Goal: Task Accomplishment & Management: Use online tool/utility

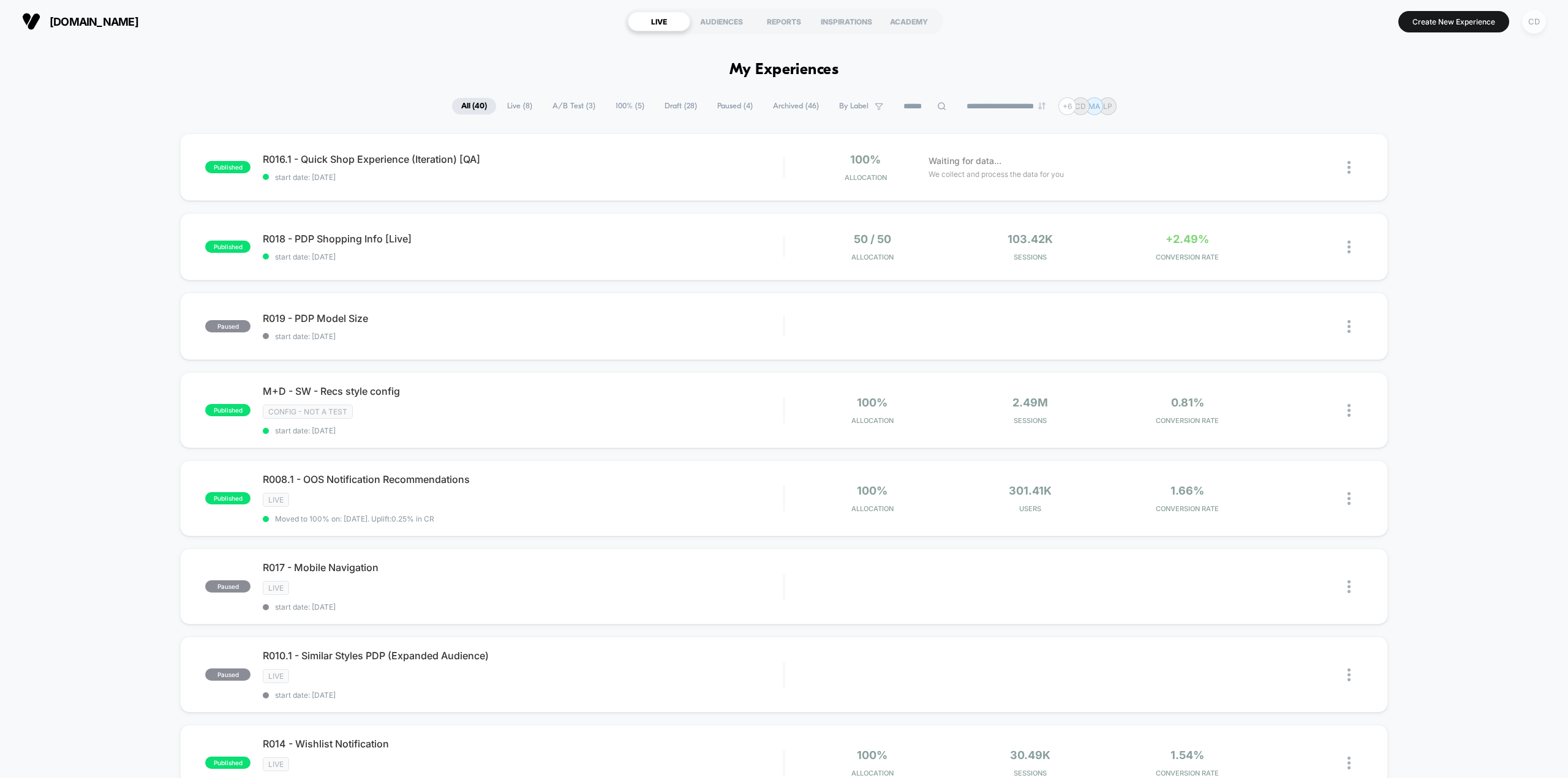
click at [306, 4] on div "CD" at bounding box center [1533, 21] width 24 height 24
click at [306, 4] on span "Connected Stores" at bounding box center [1460, 106] width 146 height 10
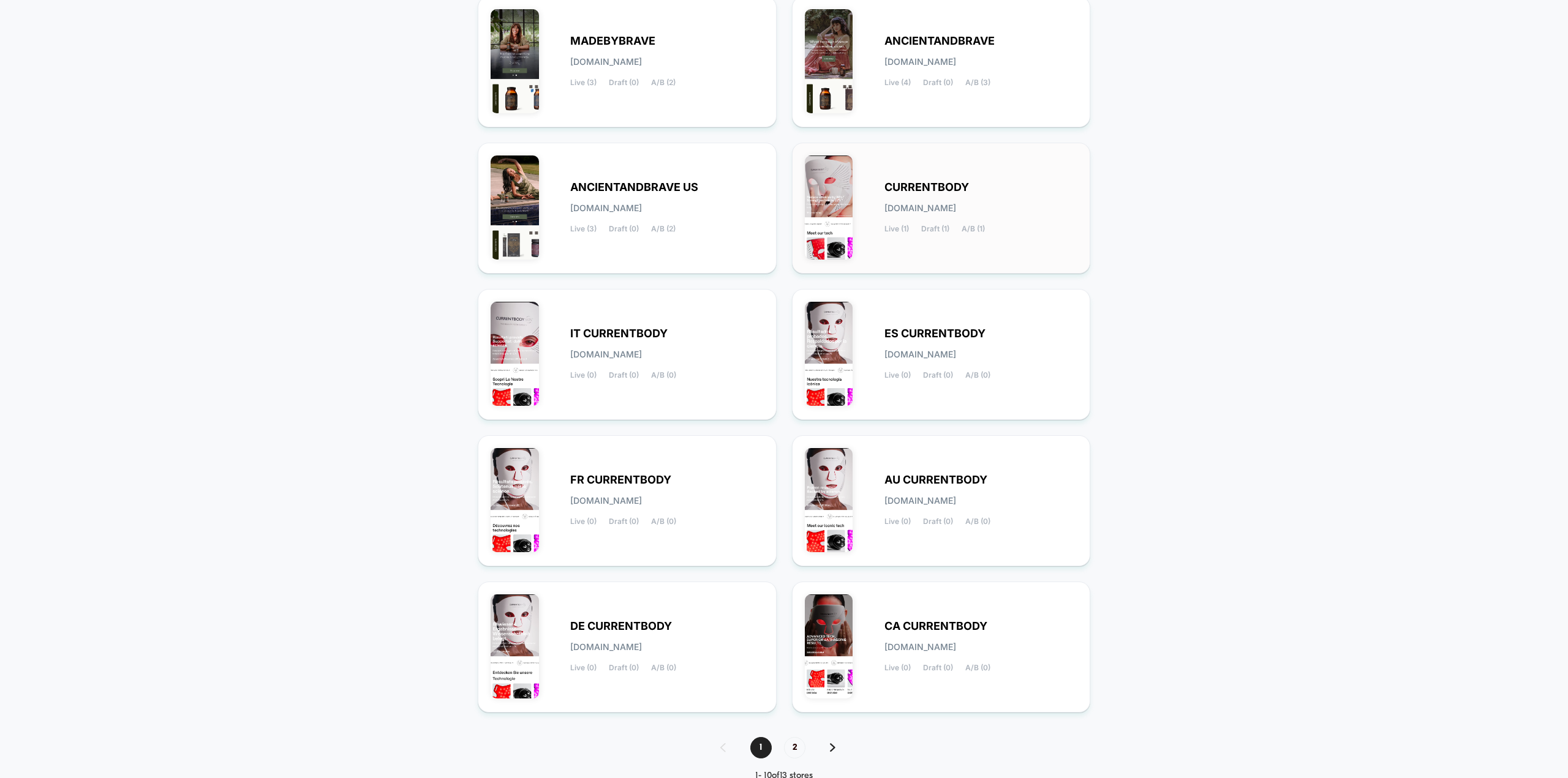
scroll to position [202, 0]
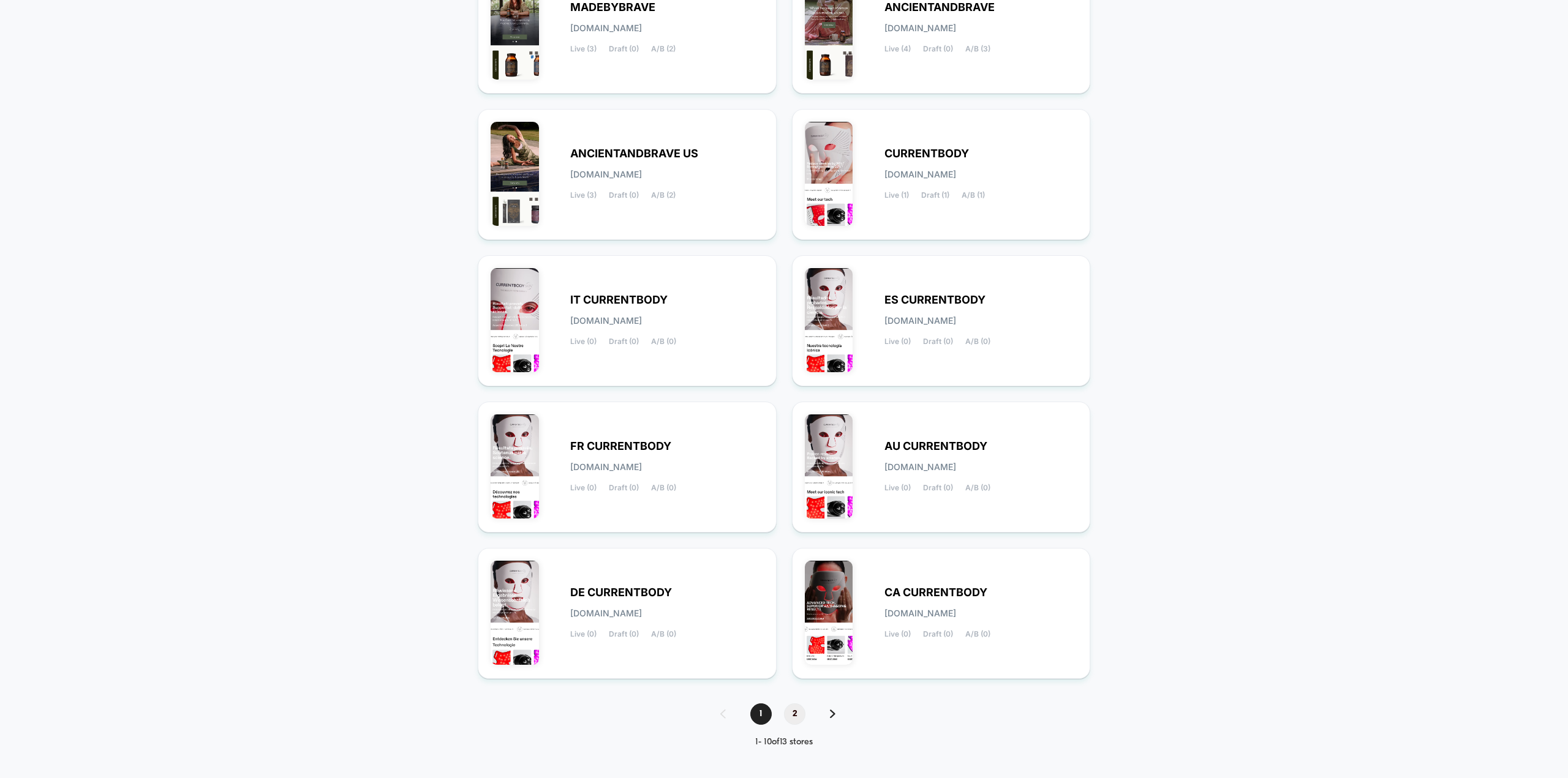
click at [306, 4] on span "2" at bounding box center [794, 714] width 21 height 21
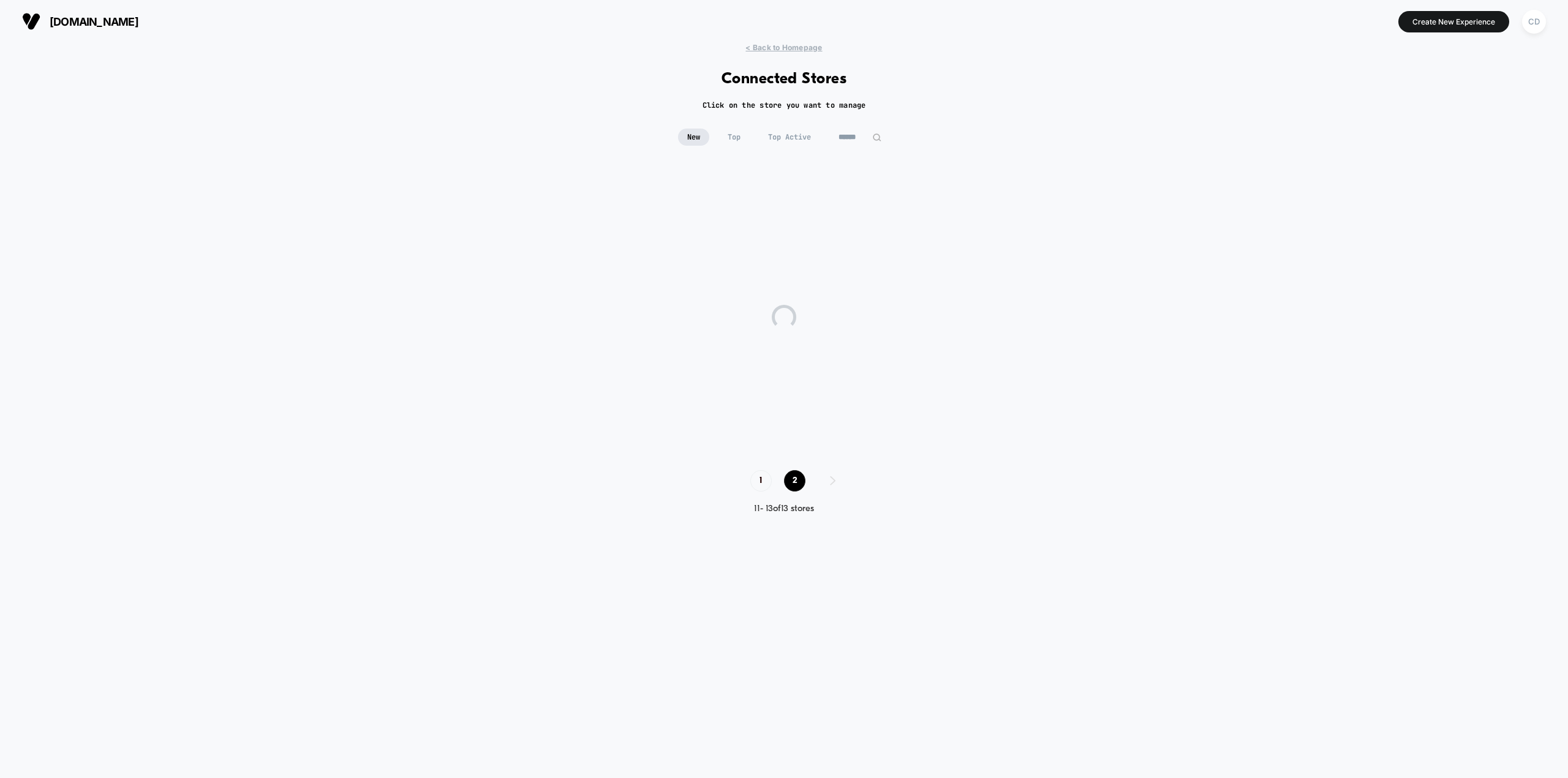
scroll to position [0, 0]
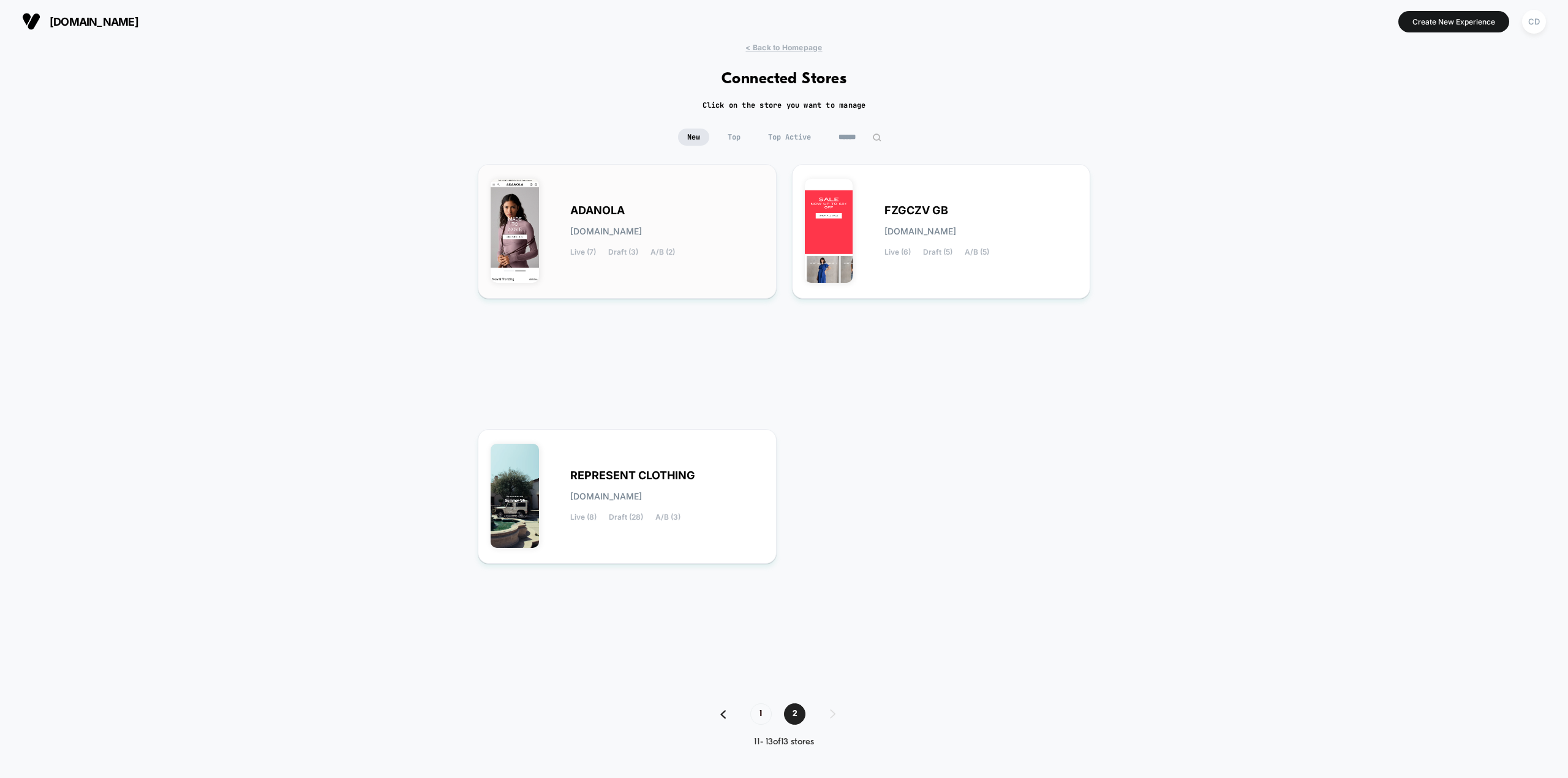
click at [306, 4] on div "ADANOLA [DOMAIN_NAME] Live (7) Draft (3) A/B (2)" at bounding box center [667, 232] width 194 height 50
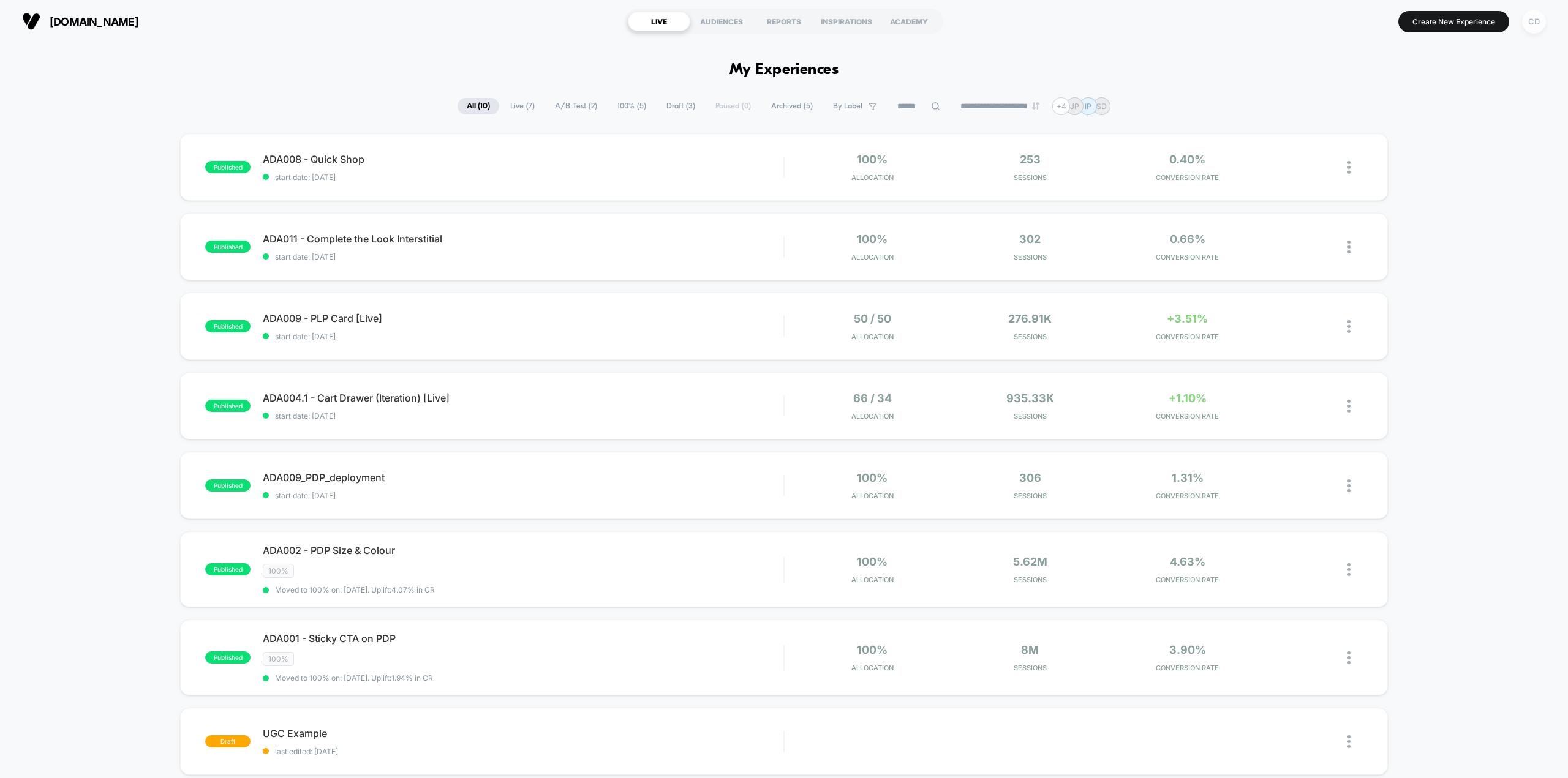
click at [306, 4] on div "CD" at bounding box center [1533, 21] width 24 height 24
click at [306, 4] on span "Connected Stores" at bounding box center [1460, 106] width 146 height 10
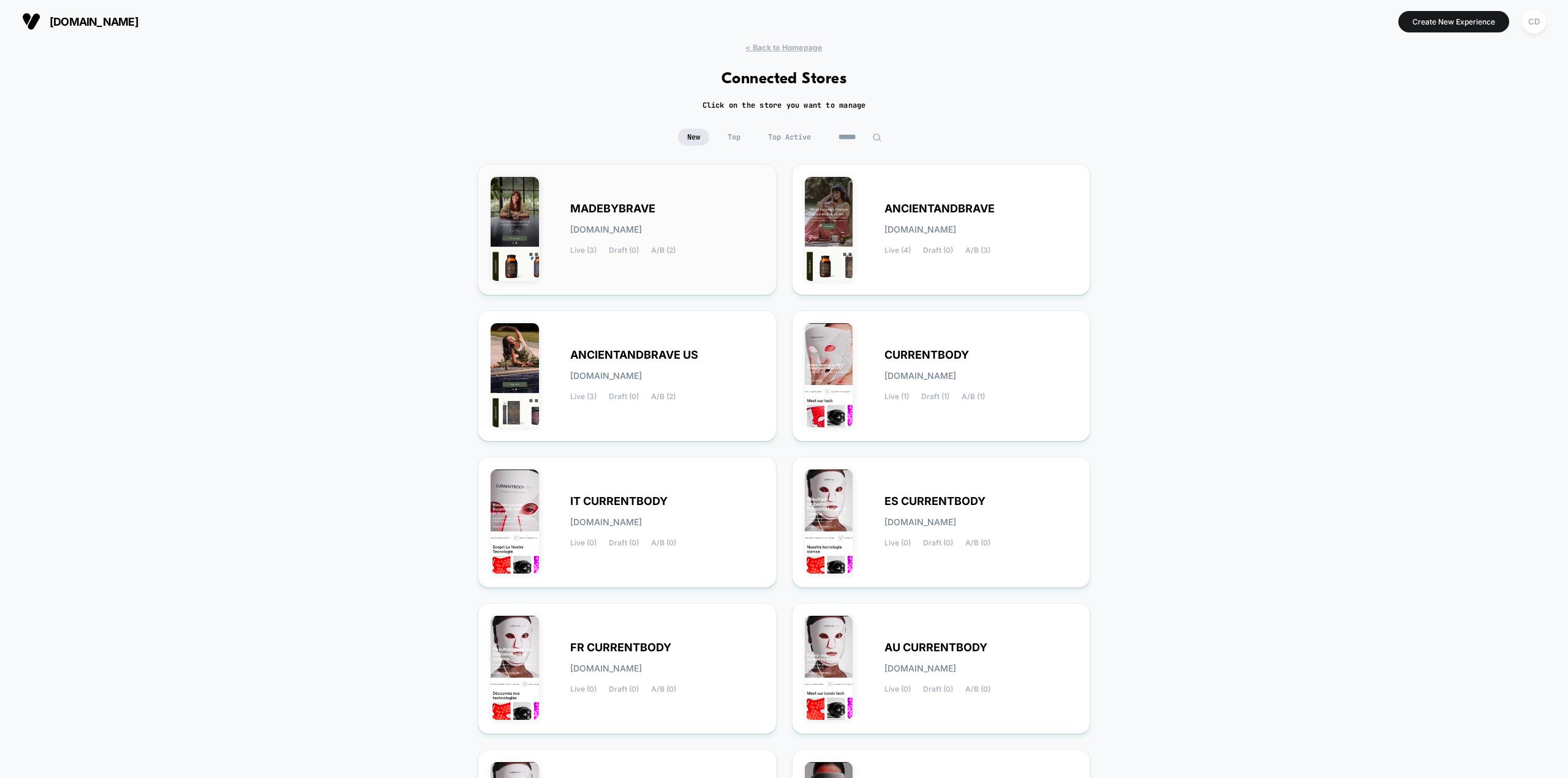
click at [306, 4] on div "MADEBYBRAVE [DOMAIN_NAME] Live (3) Draft (0) A/B (2)" at bounding box center [667, 230] width 194 height 50
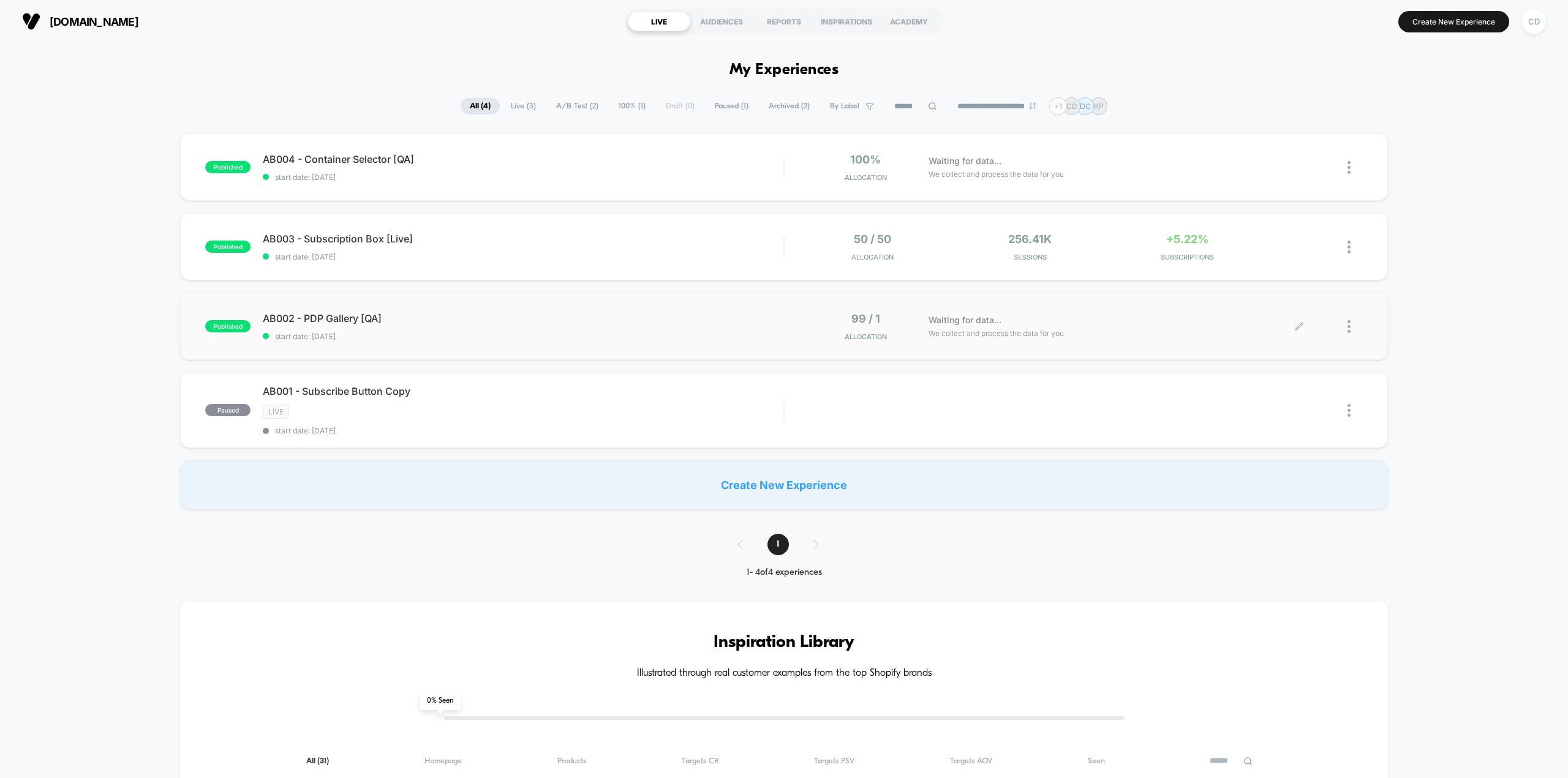
click at [306, 4] on icon at bounding box center [1299, 326] width 9 height 9
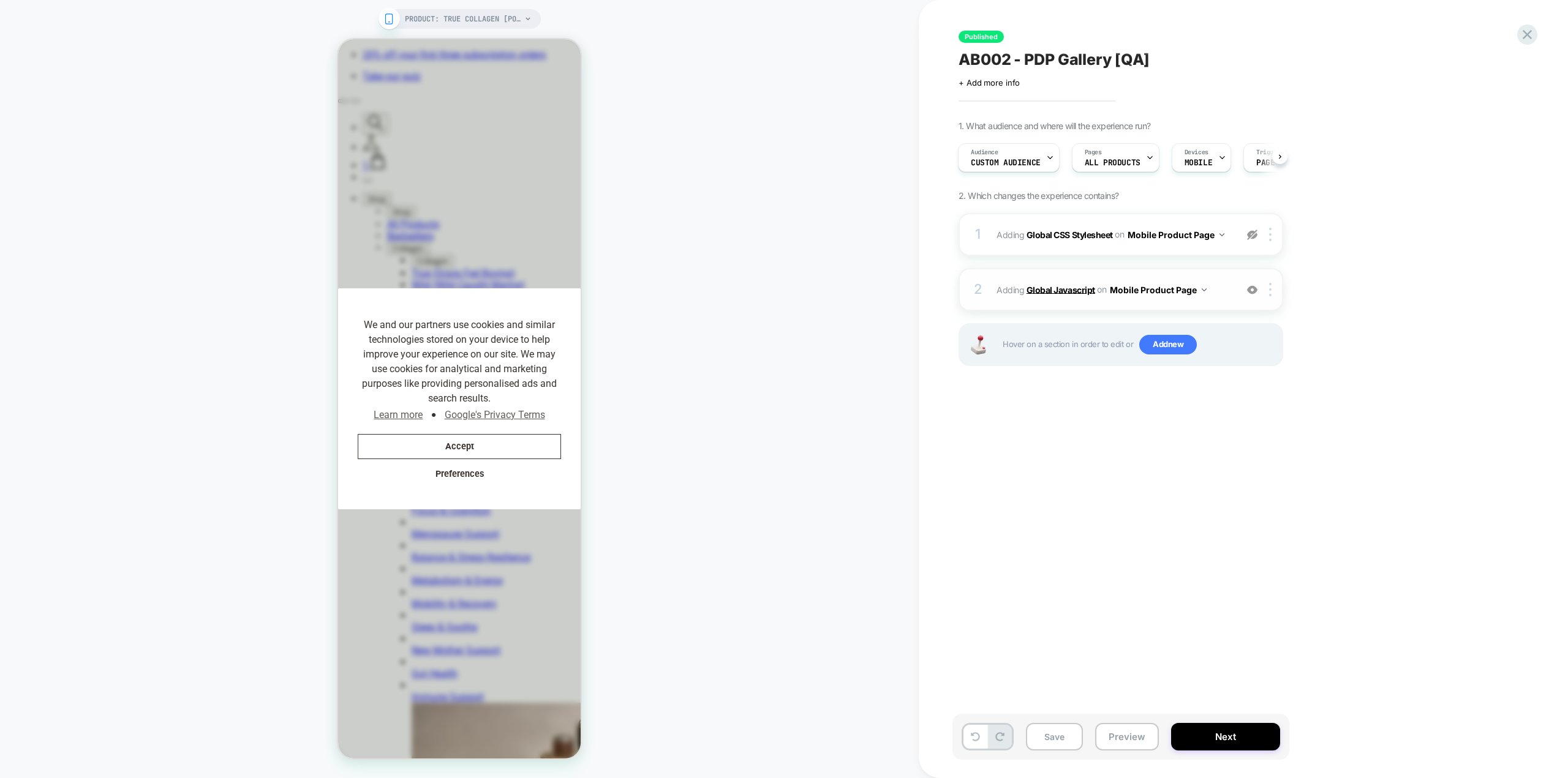
click at [306, 4] on b "Global Javascript" at bounding box center [1060, 289] width 69 height 10
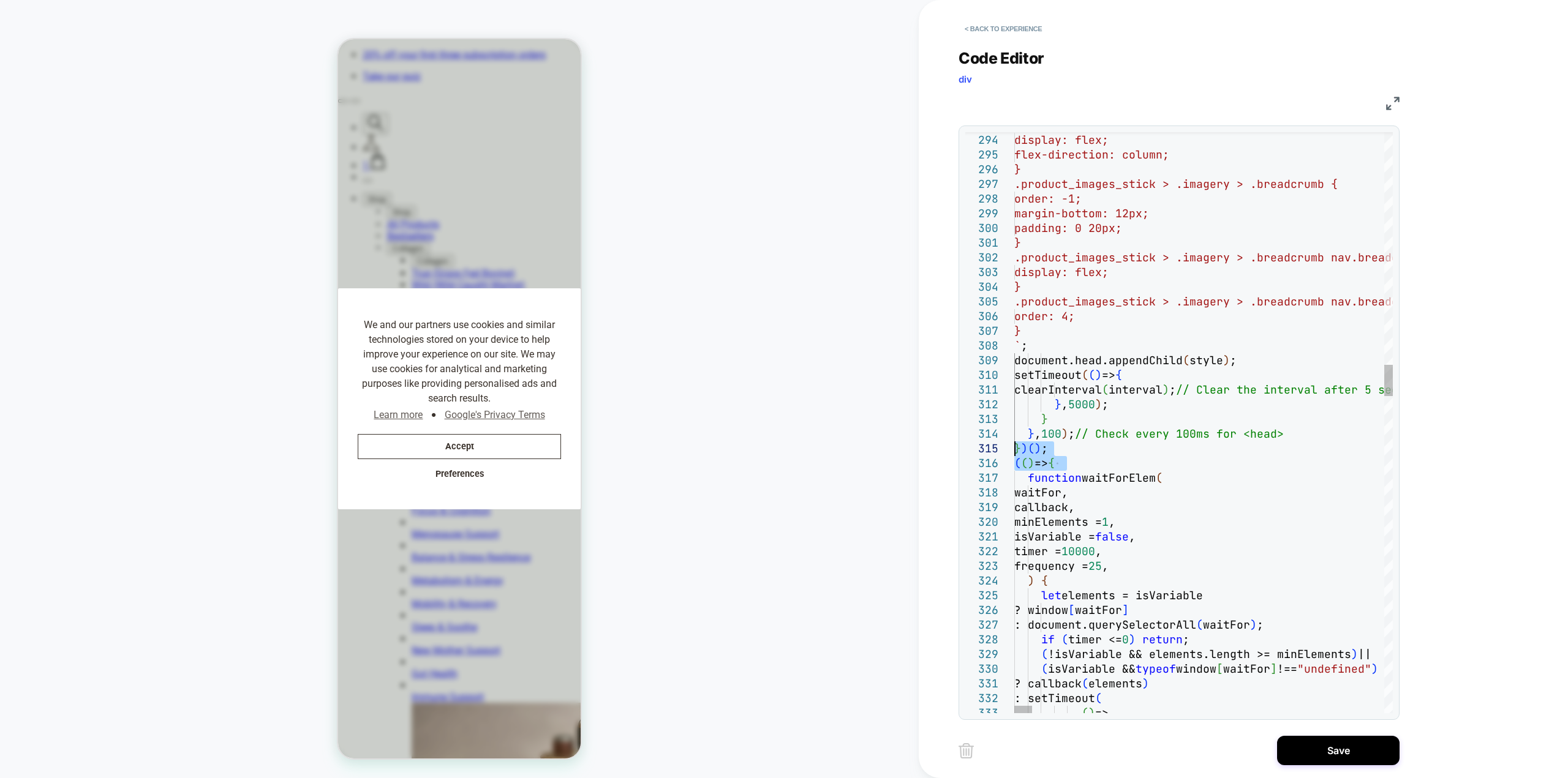
drag, startPoint x: 1097, startPoint y: 467, endPoint x: 996, endPoint y: 448, distance: 102.8
type textarea "**********"
click at [306, 4] on button "Save" at bounding box center [1338, 750] width 123 height 29
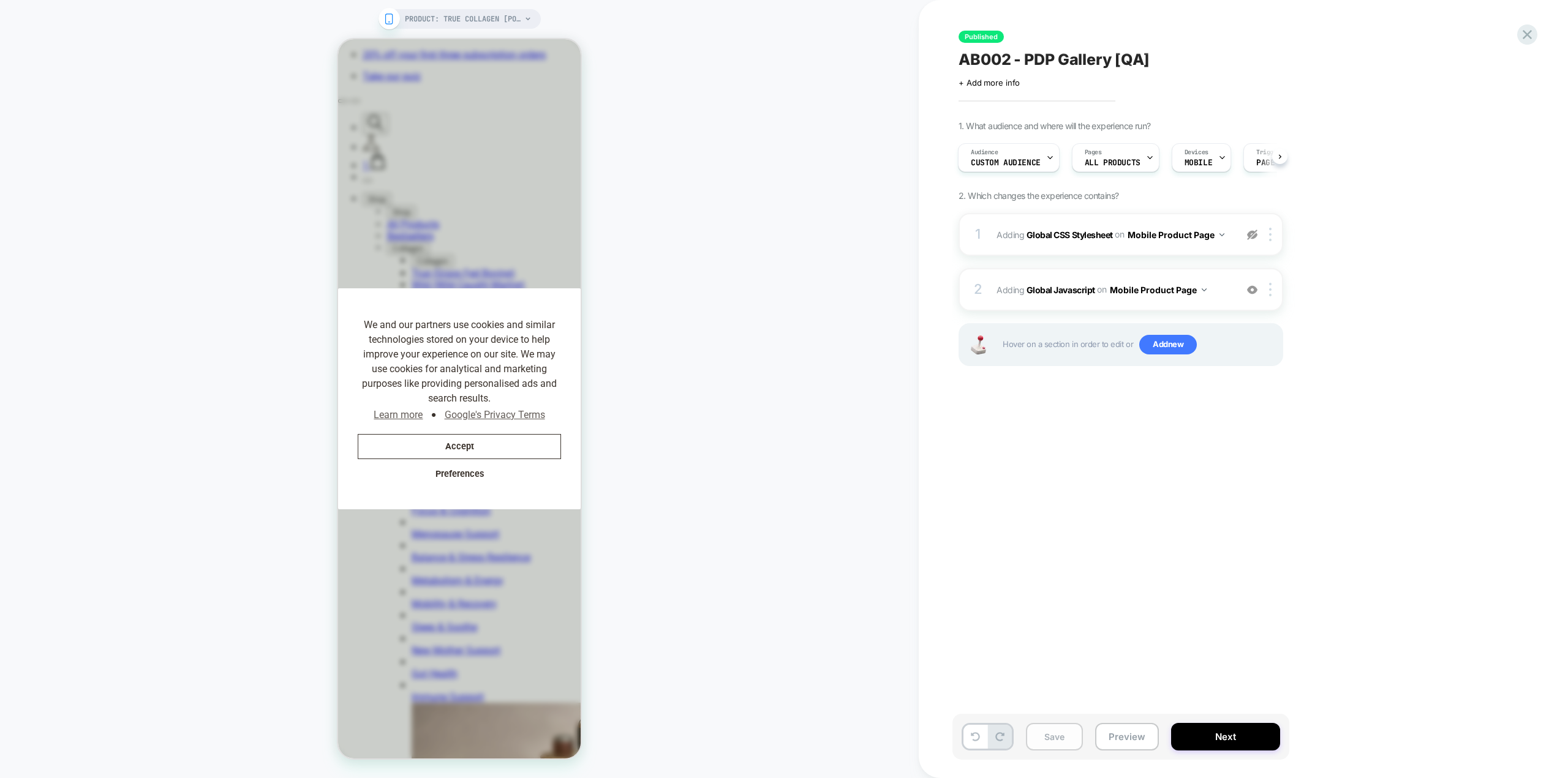
click at [306, 4] on button "Save" at bounding box center [1054, 736] width 57 height 27
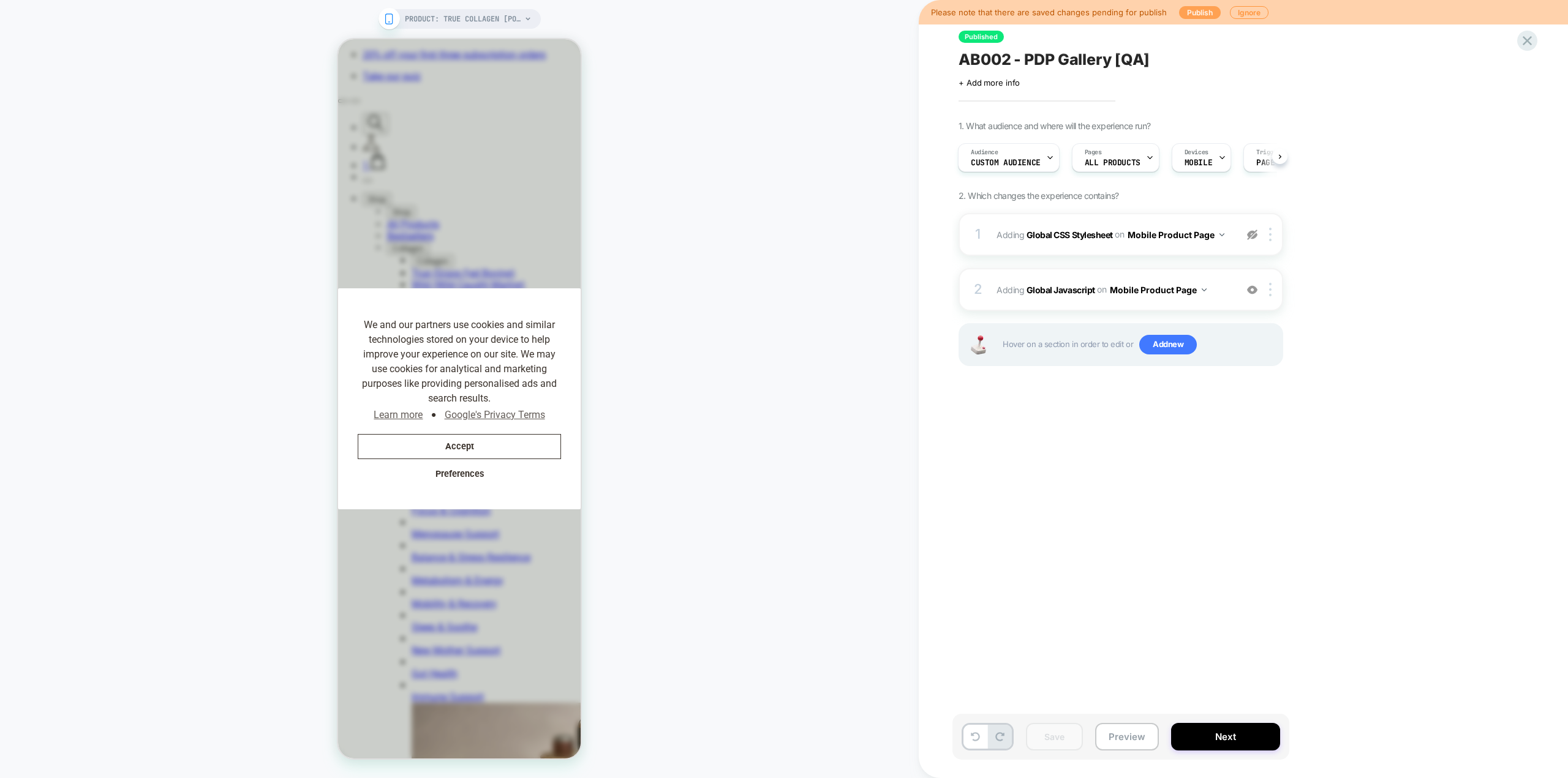
click at [306, 4] on button "Publish" at bounding box center [1199, 12] width 42 height 13
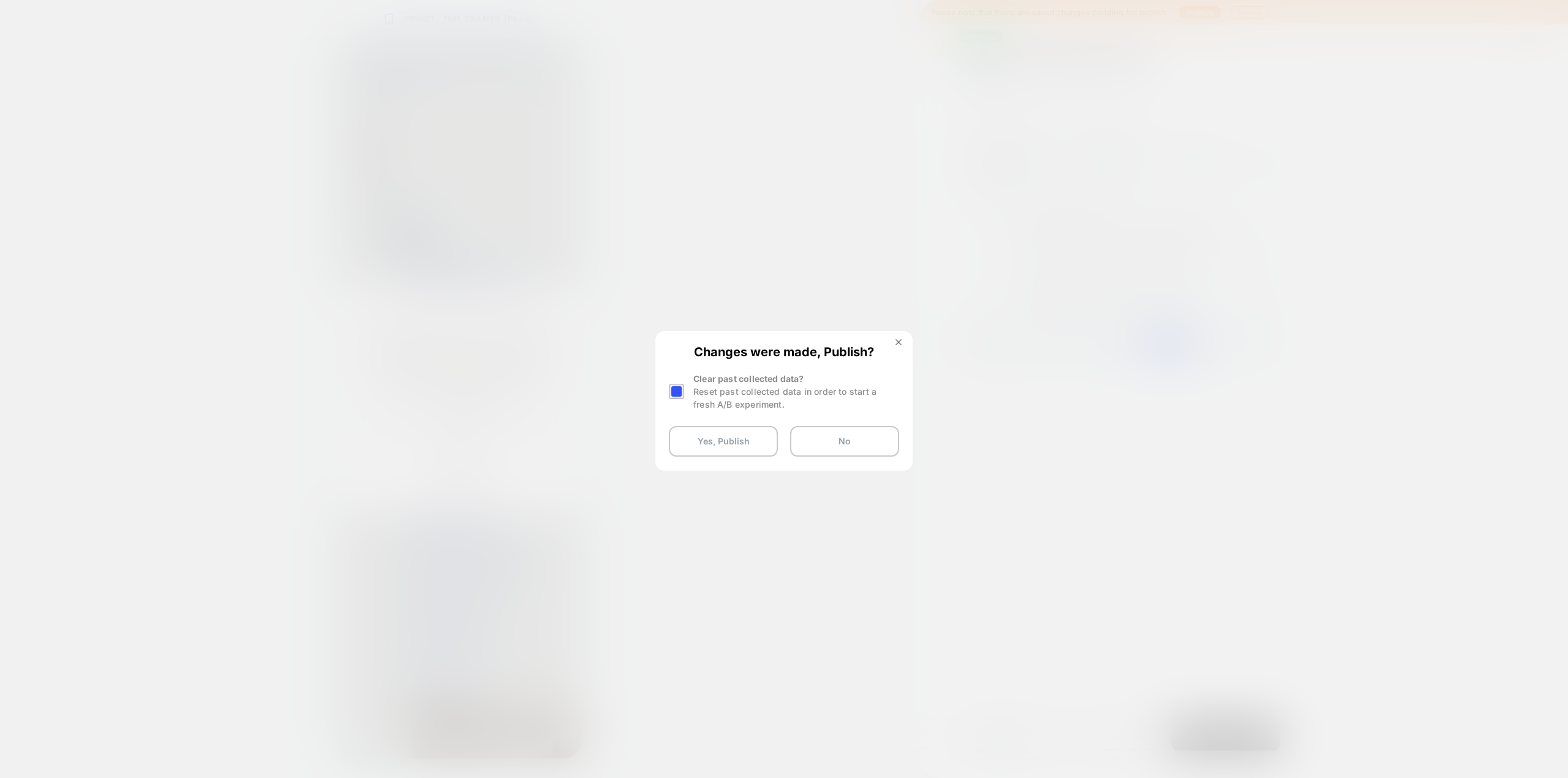
click at [306, 4] on div at bounding box center [676, 391] width 15 height 15
click at [306, 4] on button "Yes, Publish" at bounding box center [723, 441] width 109 height 31
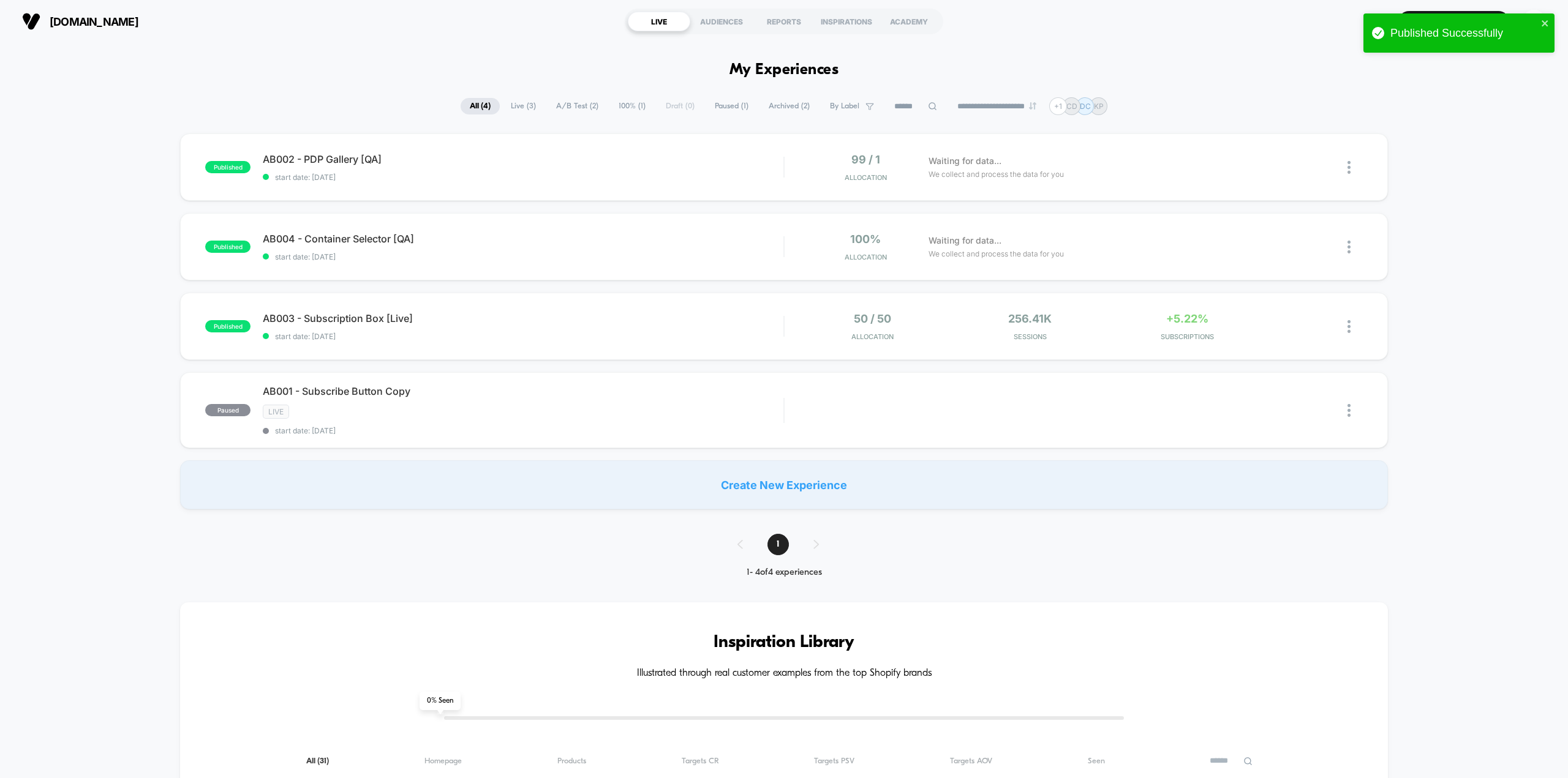
click at [306, 4] on div "CD" at bounding box center [1533, 21] width 24 height 24
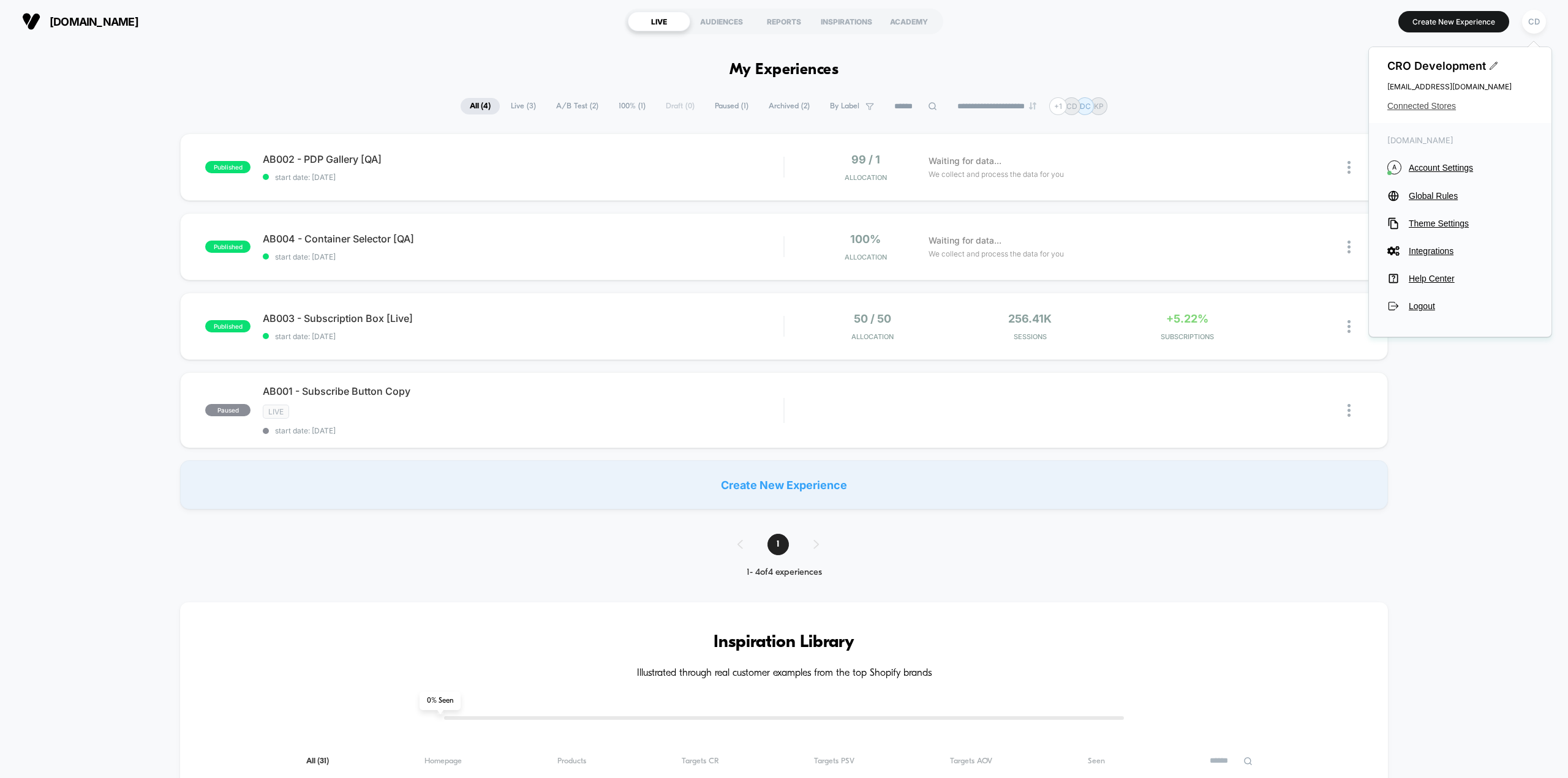
click at [306, 4] on span "Connected Stores" at bounding box center [1460, 106] width 146 height 10
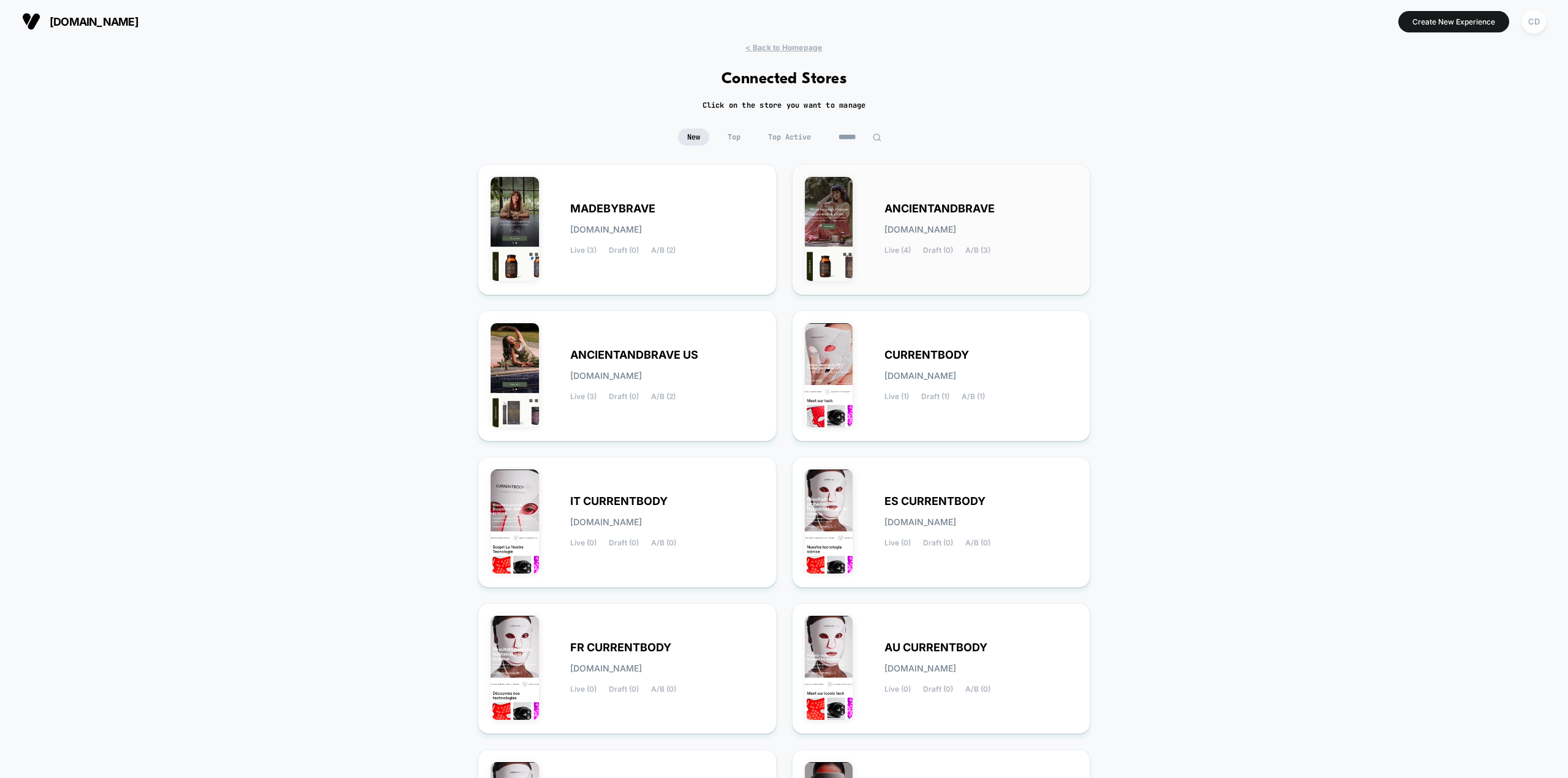
click at [306, 4] on div "ANCIENTANDBRAVE [DOMAIN_NAME] Live (4) Draft (0) A/B (3)" at bounding box center [981, 230] width 194 height 50
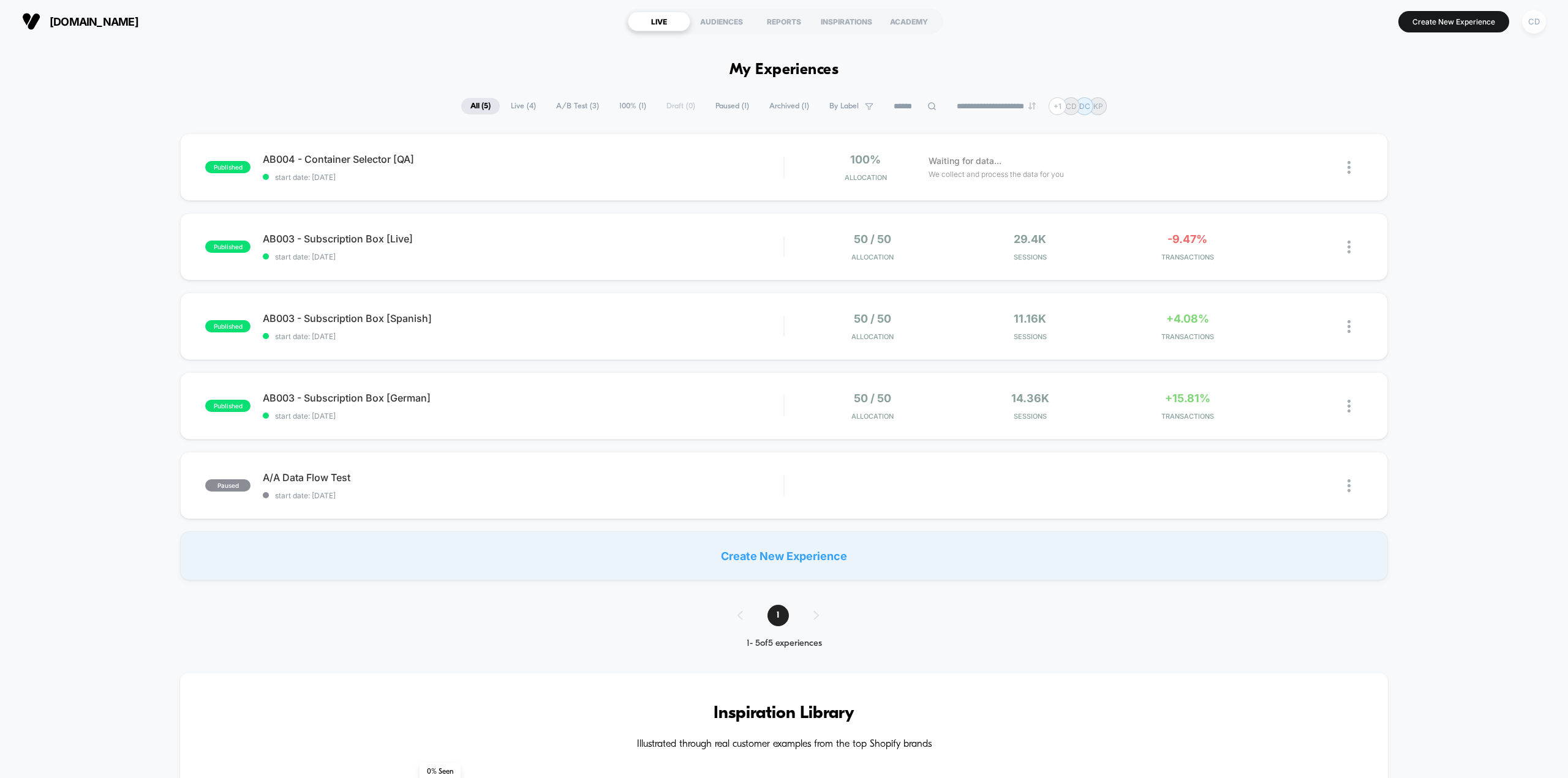
click at [306, 4] on div "CD" at bounding box center [1533, 21] width 24 height 24
click at [306, 4] on span "Connected Stores" at bounding box center [1460, 106] width 146 height 10
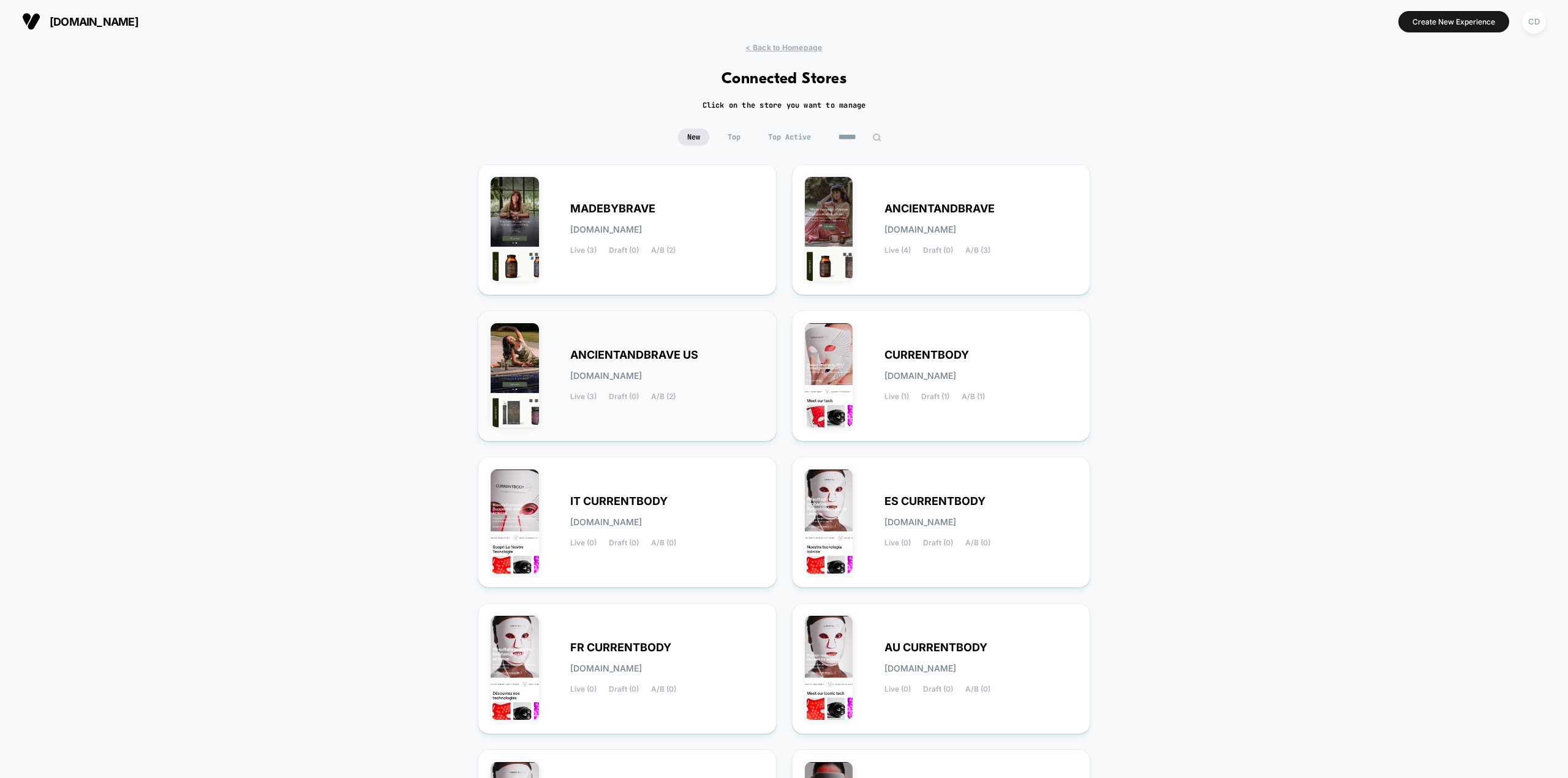
click at [306, 4] on div "ANCIENTANDBRAVE US [DOMAIN_NAME] Live (3) Draft (0) A/B (2)" at bounding box center [627, 376] width 273 height 106
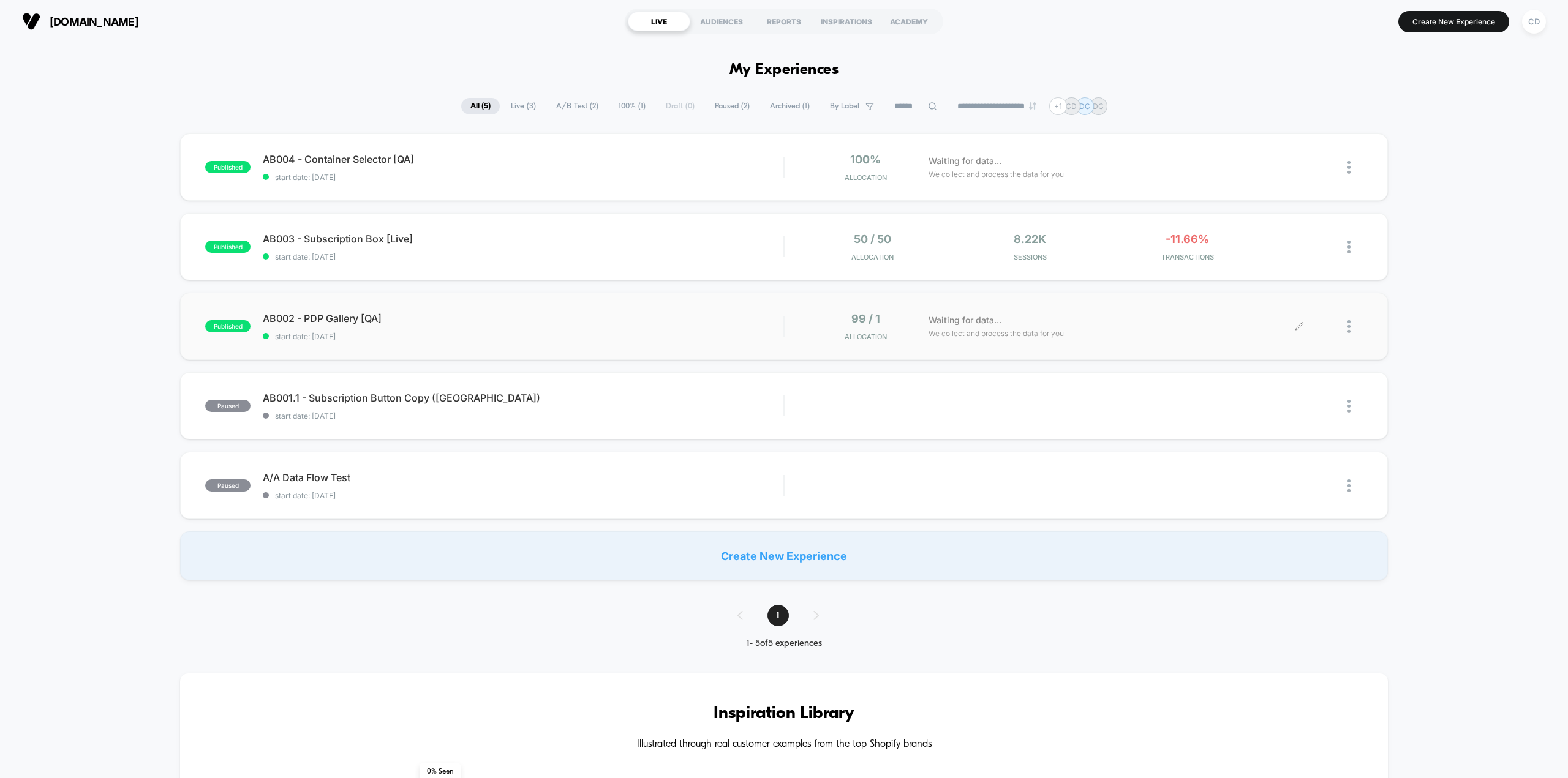
click at [306, 4] on icon at bounding box center [1299, 326] width 9 height 9
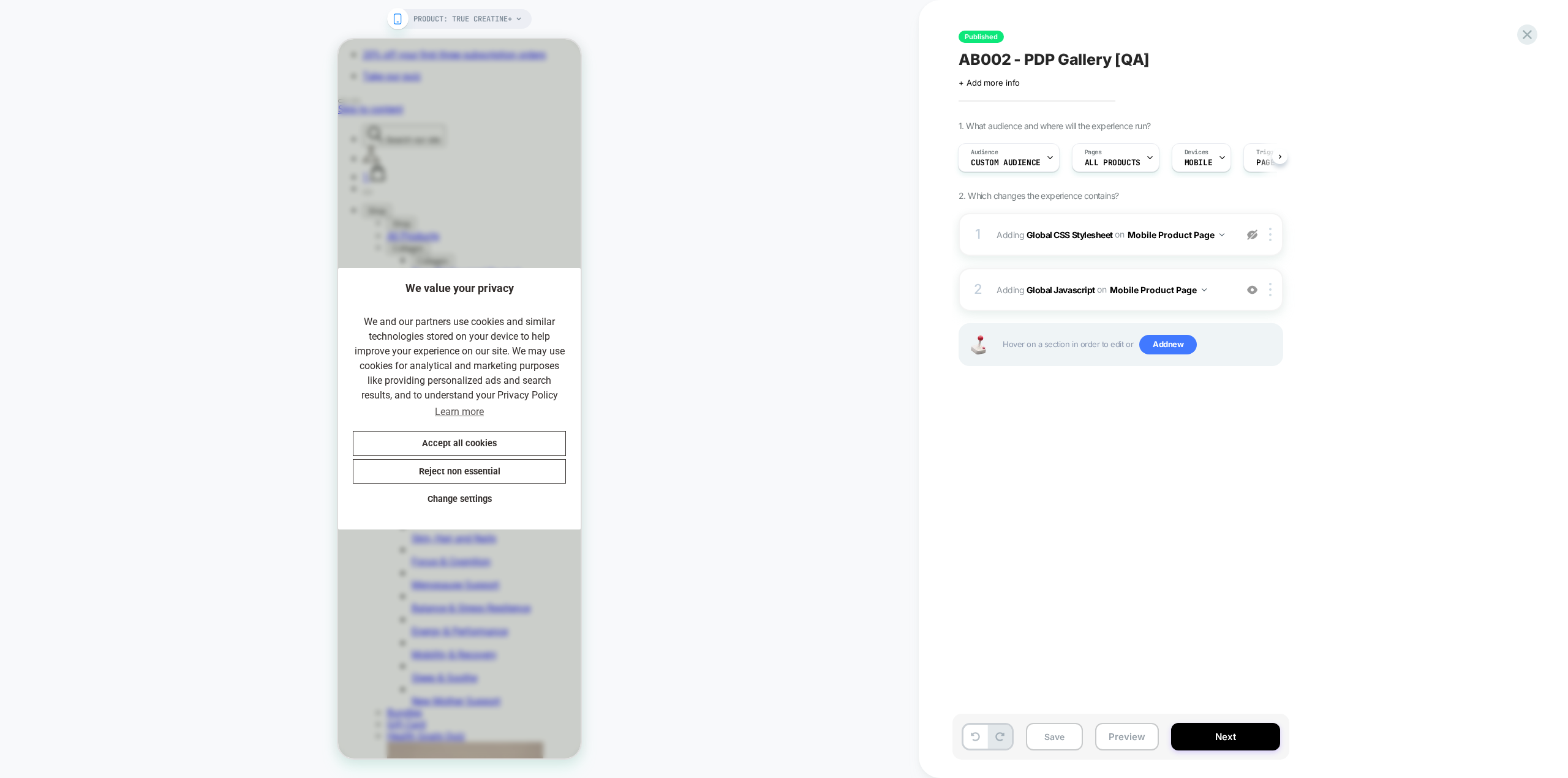
scroll to position [0, 252]
click at [306, 4] on button "Accept all cookies" at bounding box center [459, 444] width 213 height 25
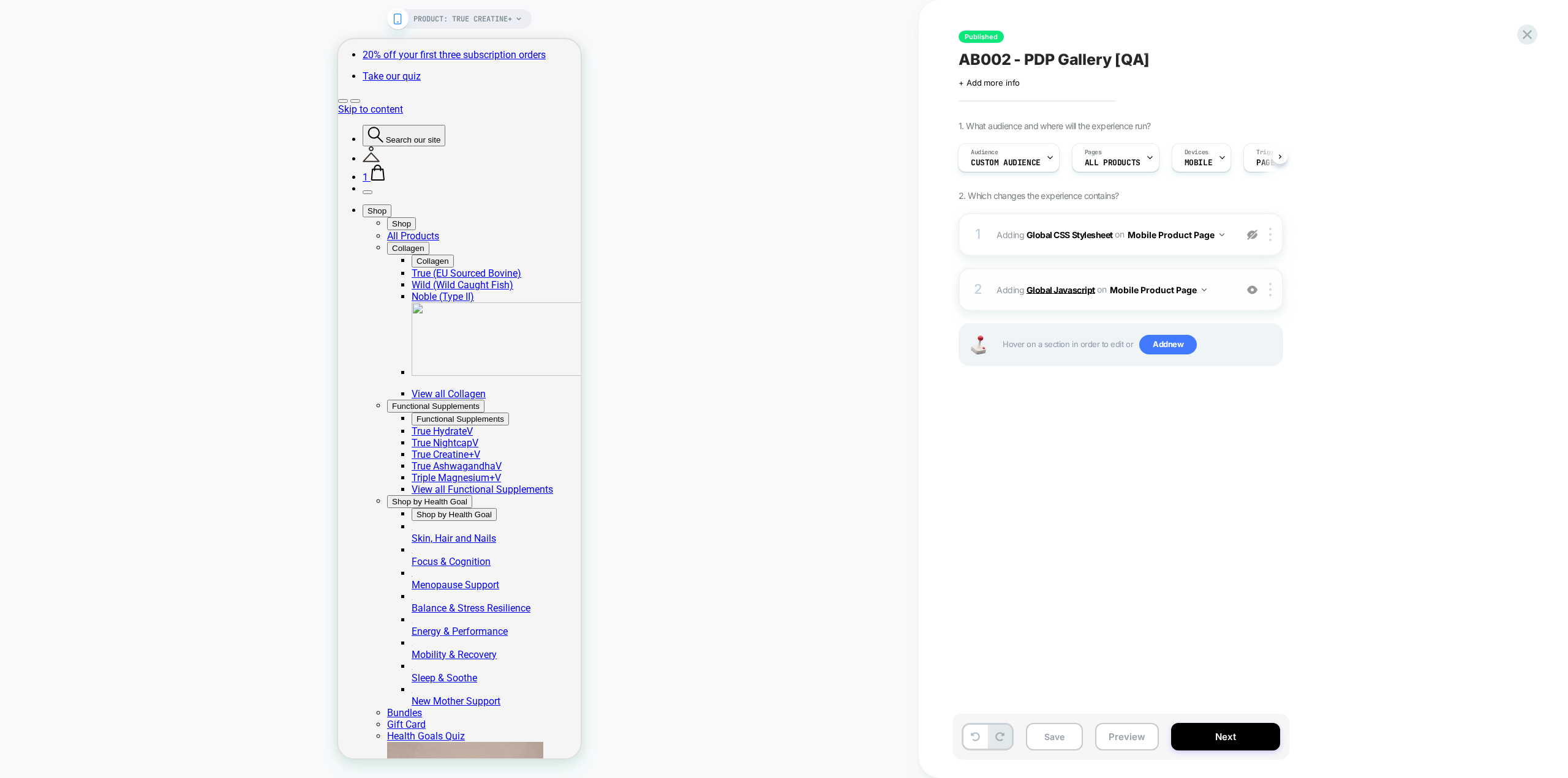
click at [306, 4] on b "Global Javascript" at bounding box center [1060, 289] width 69 height 10
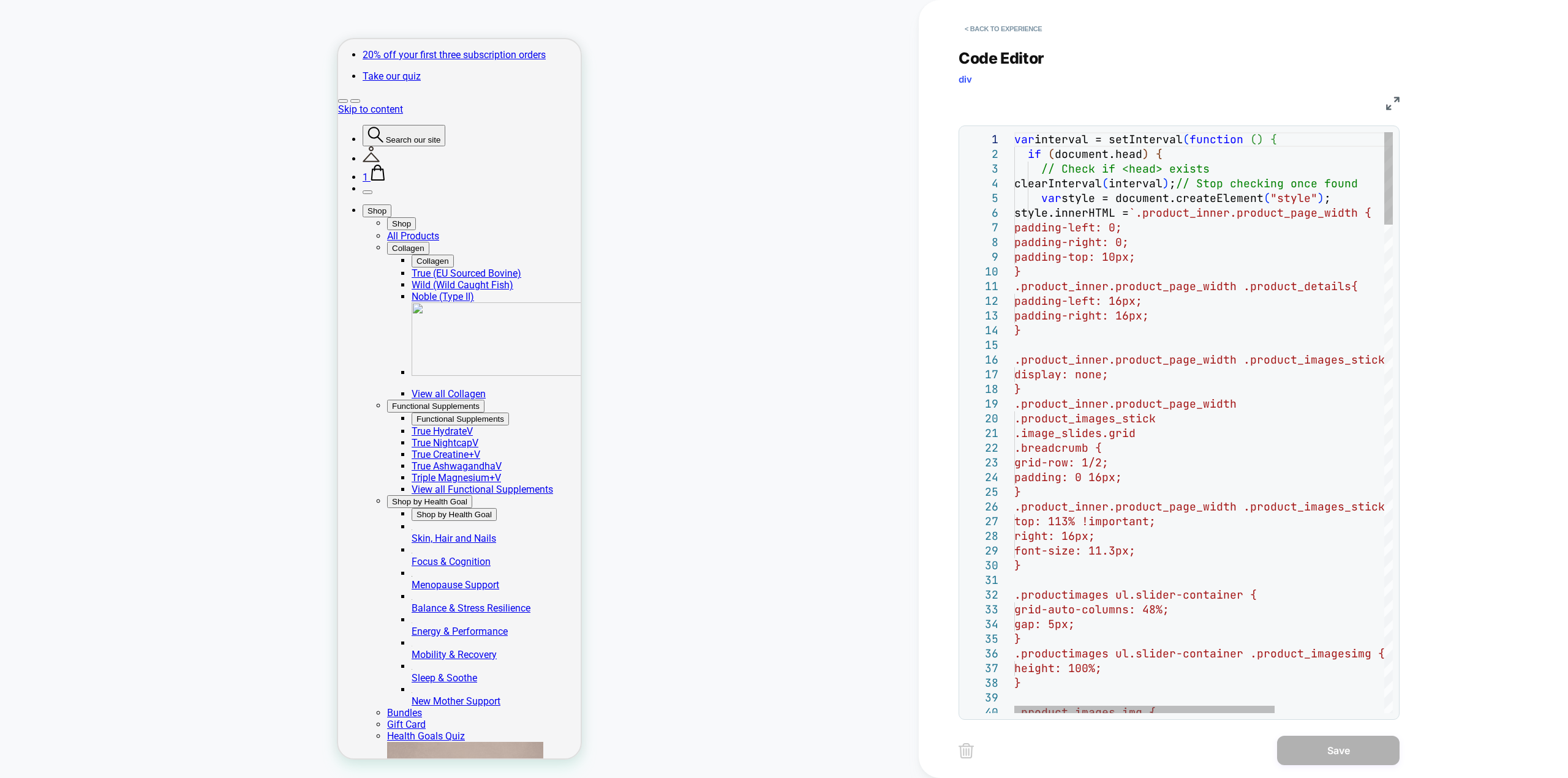
scroll to position [0, 0]
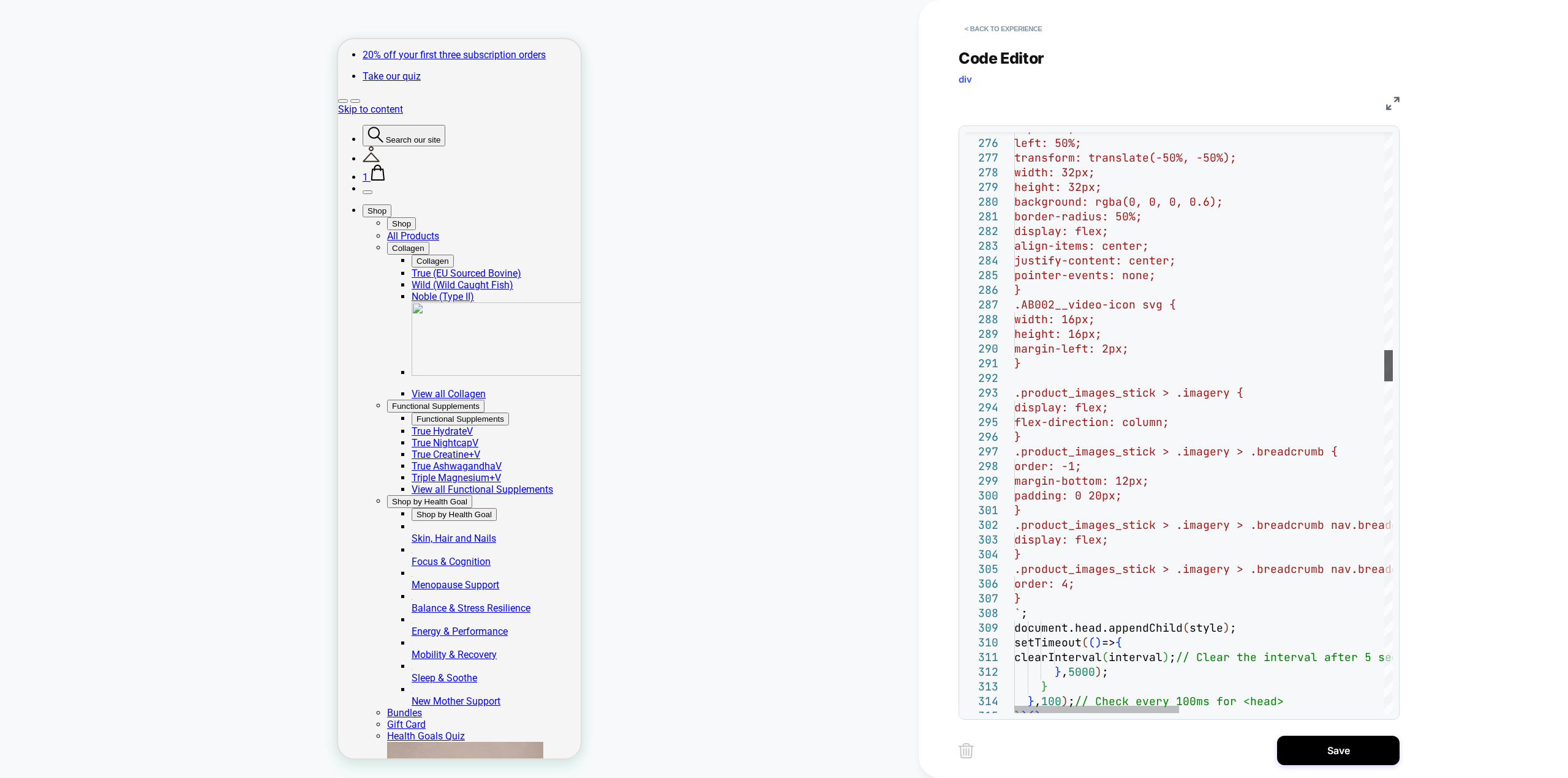
click at [306, 4] on div at bounding box center [1388, 366] width 9 height 31
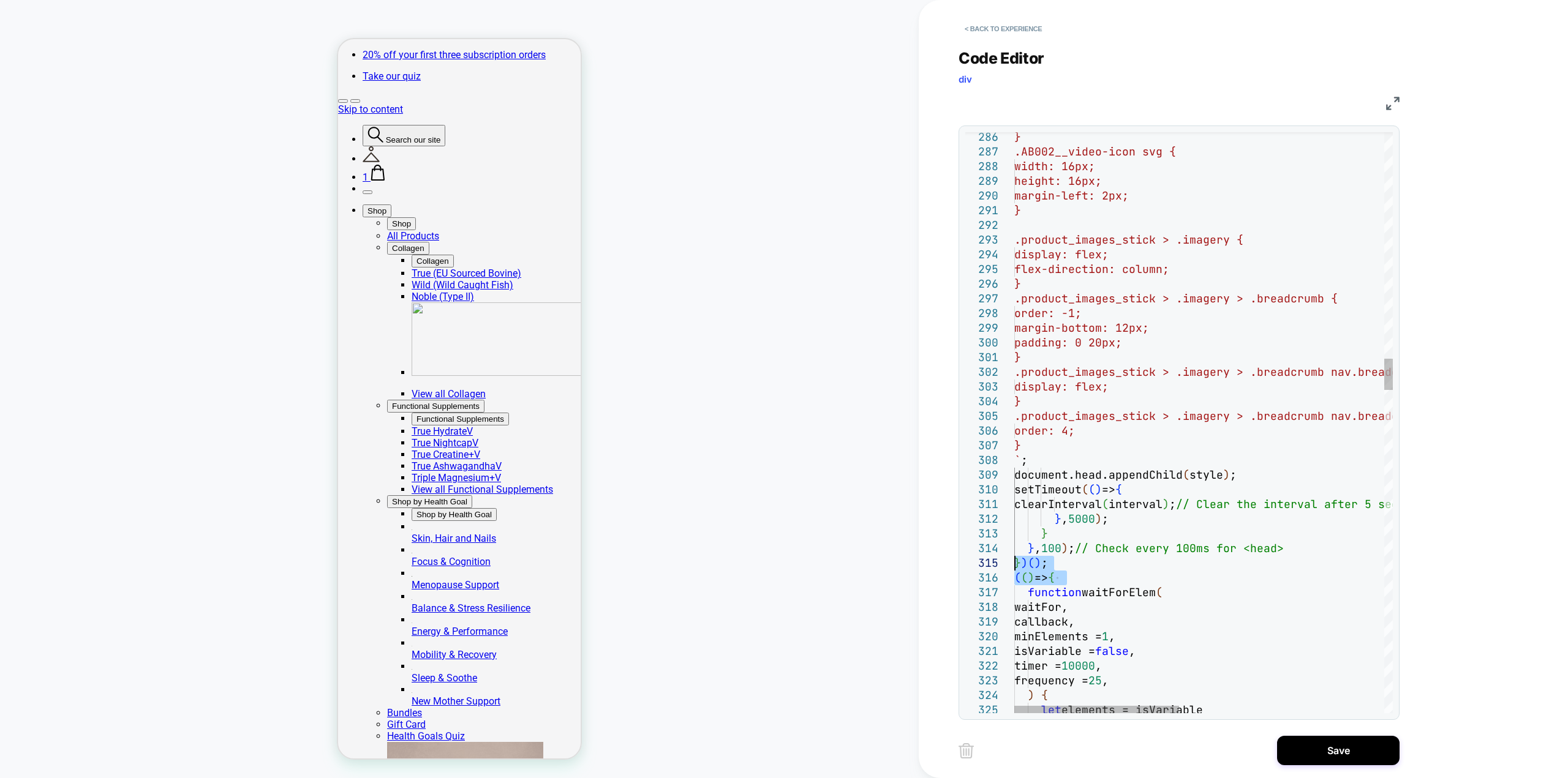
drag, startPoint x: 1081, startPoint y: 582, endPoint x: 1006, endPoint y: 563, distance: 77.4
type textarea "**********"
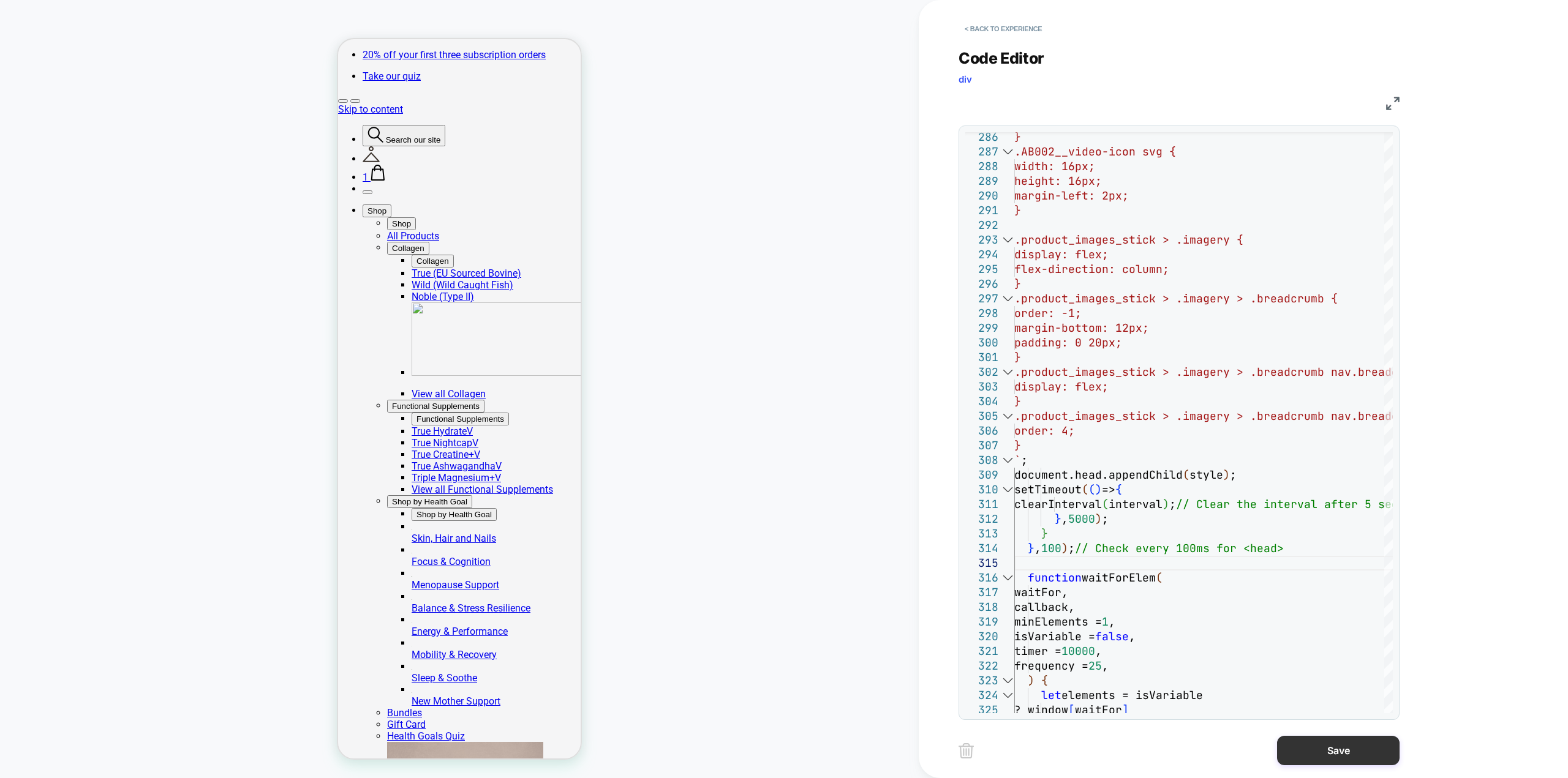
click at [306, 4] on button "Save" at bounding box center [1338, 750] width 123 height 29
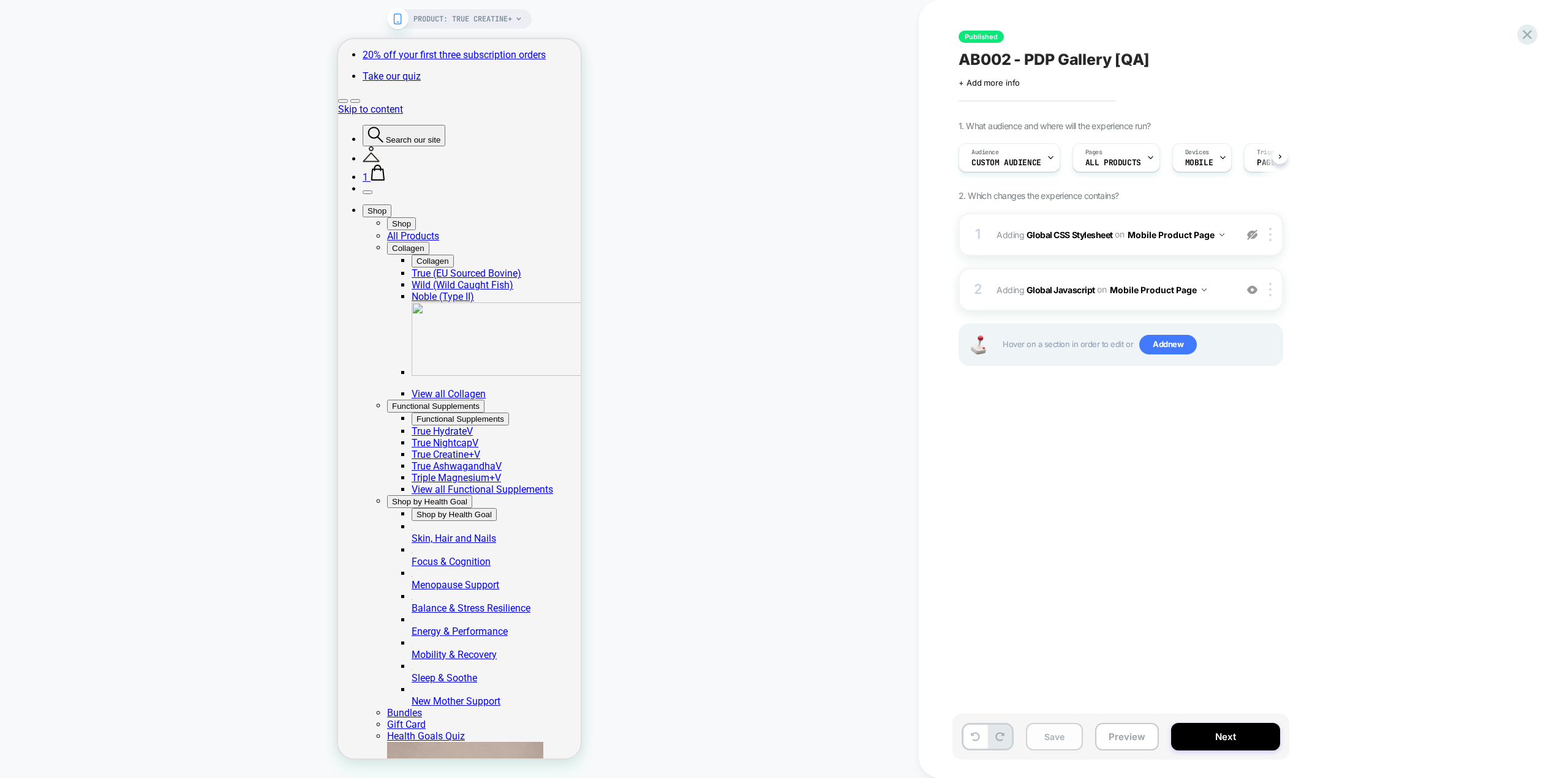
scroll to position [0, 1]
drag, startPoint x: 1061, startPoint y: 287, endPoint x: 1094, endPoint y: 497, distance: 212.6
click at [306, 4] on div "Published AB002 - PDP Gallery [QA] Click to edit experience details + Add more …" at bounding box center [1182, 389] width 459 height 753
click at [306, 4] on button "Save" at bounding box center [1054, 736] width 57 height 27
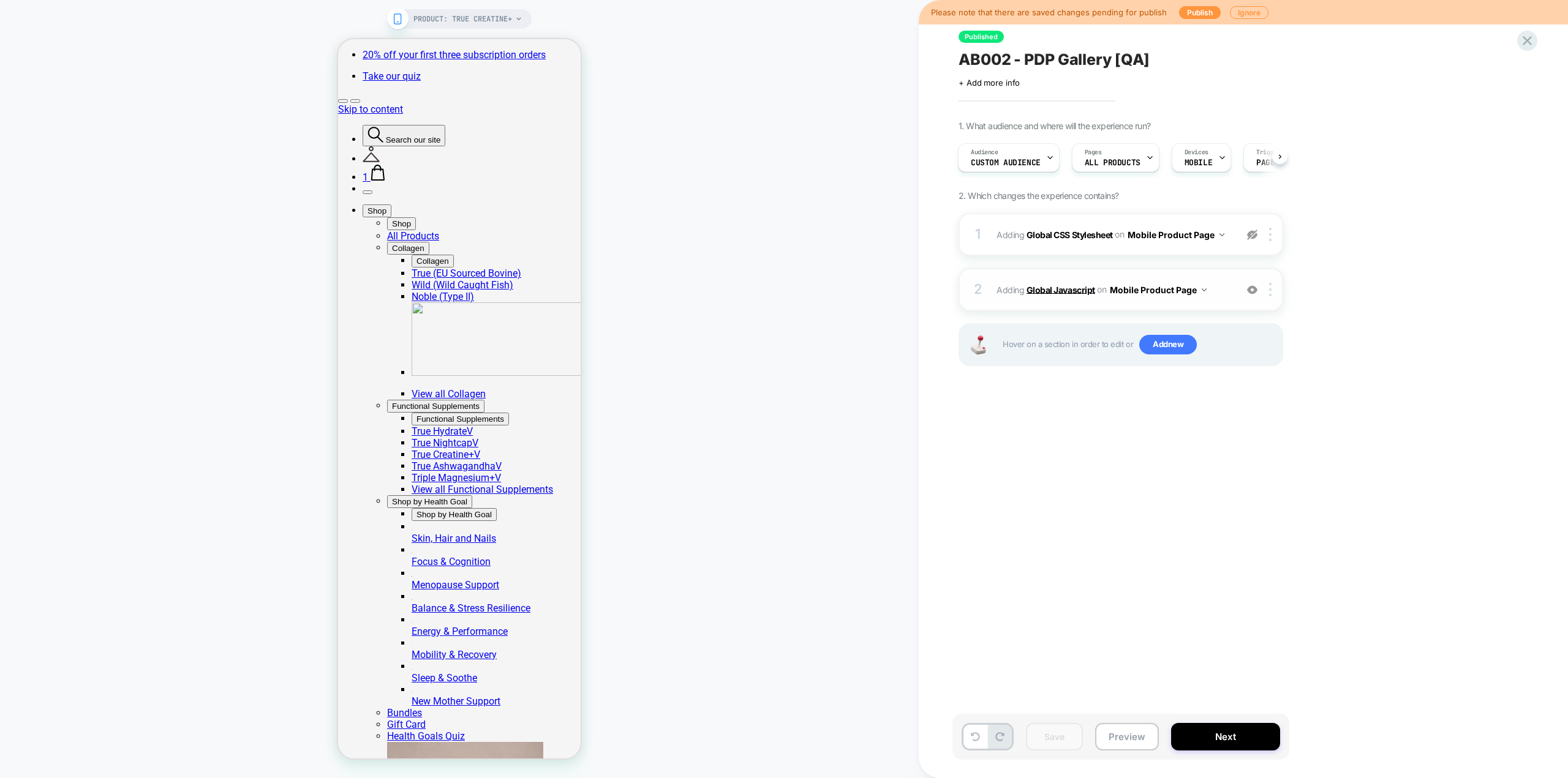
scroll to position [0, 252]
click at [306, 4] on b "Global Javascript" at bounding box center [1060, 289] width 69 height 10
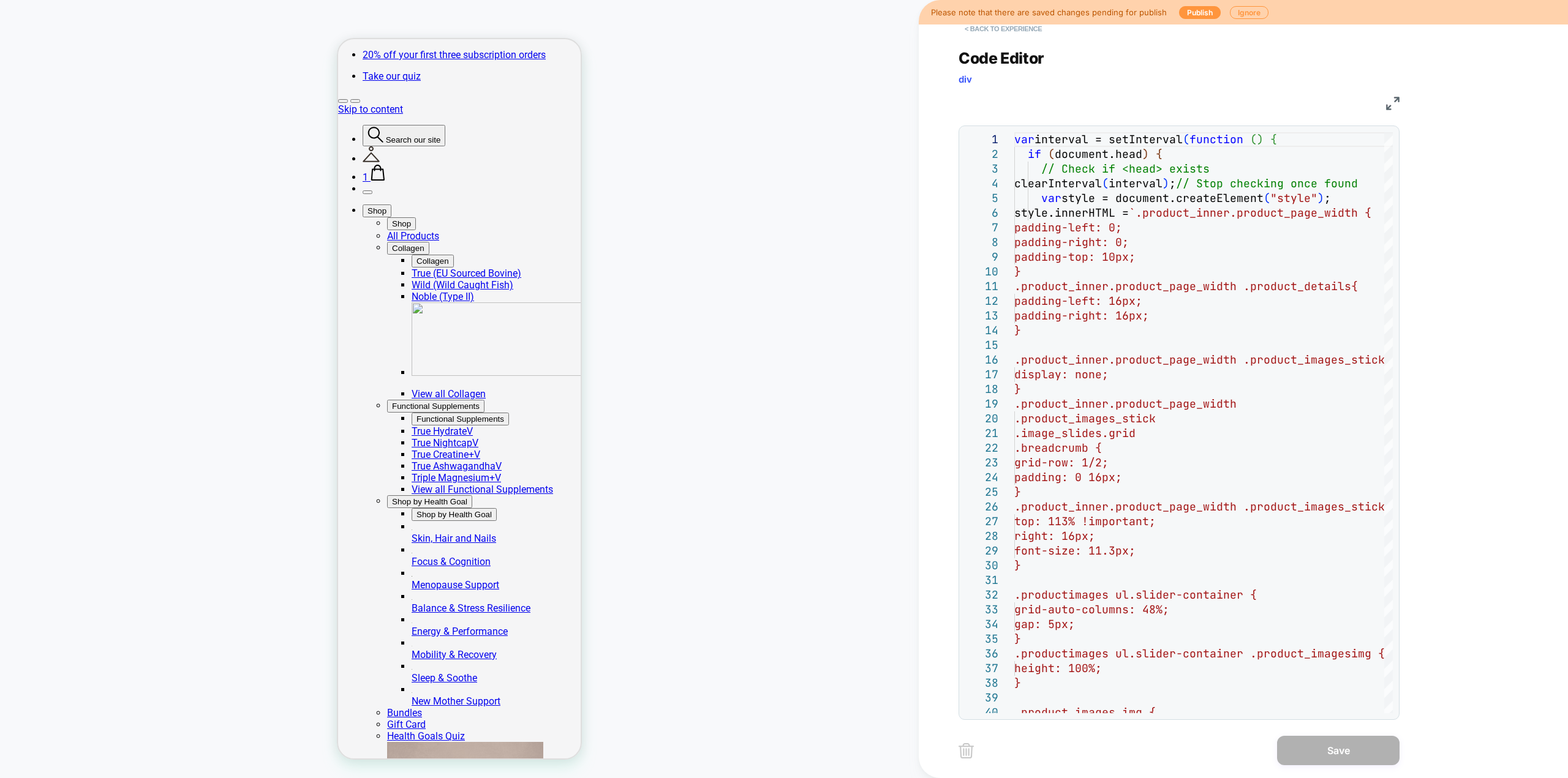
click at [306, 4] on button "< Back to experience" at bounding box center [1002, 29] width 89 height 20
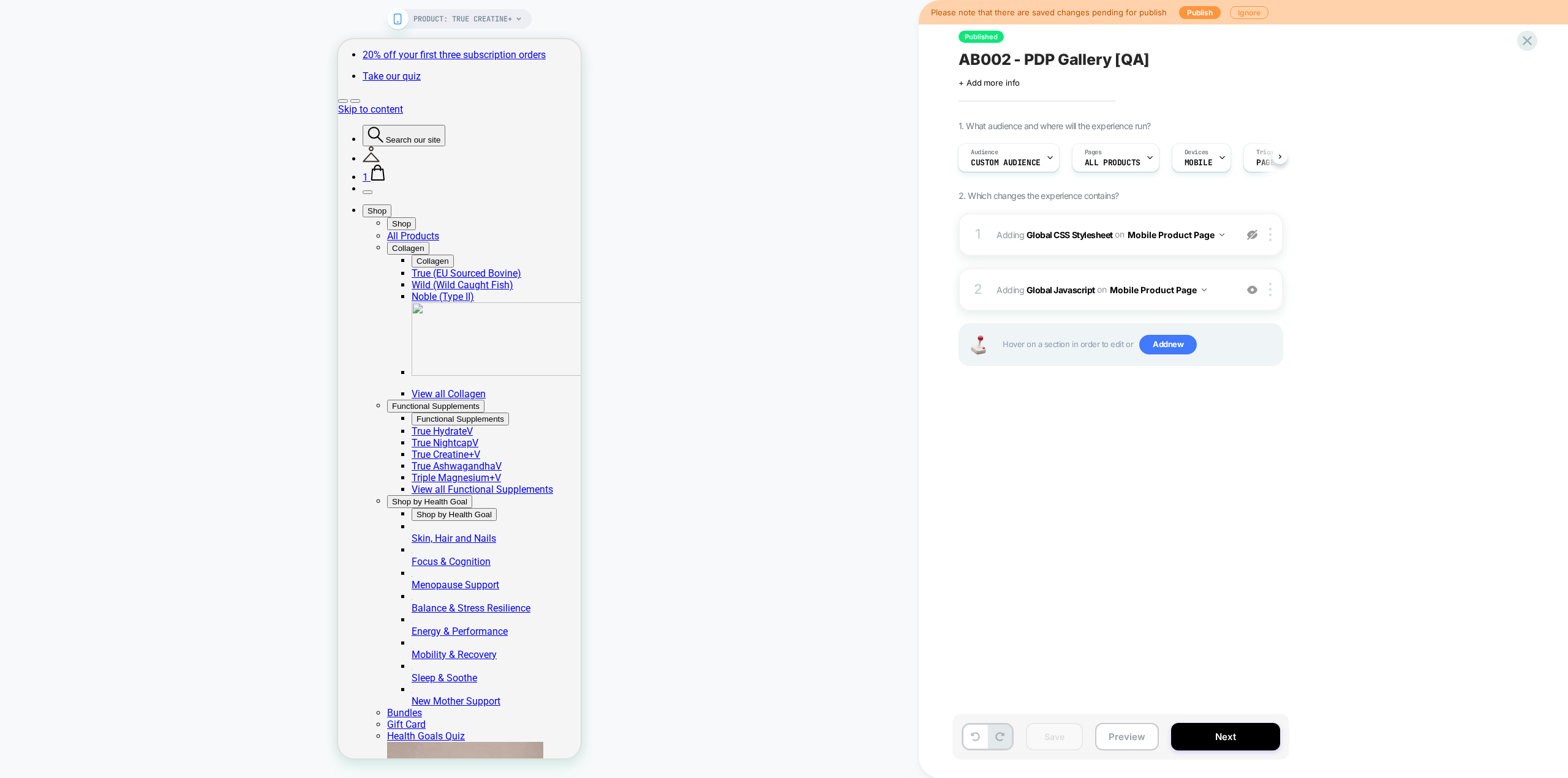
scroll to position [0, 0]
click at [306, 4] on button "Publish" at bounding box center [1199, 12] width 42 height 13
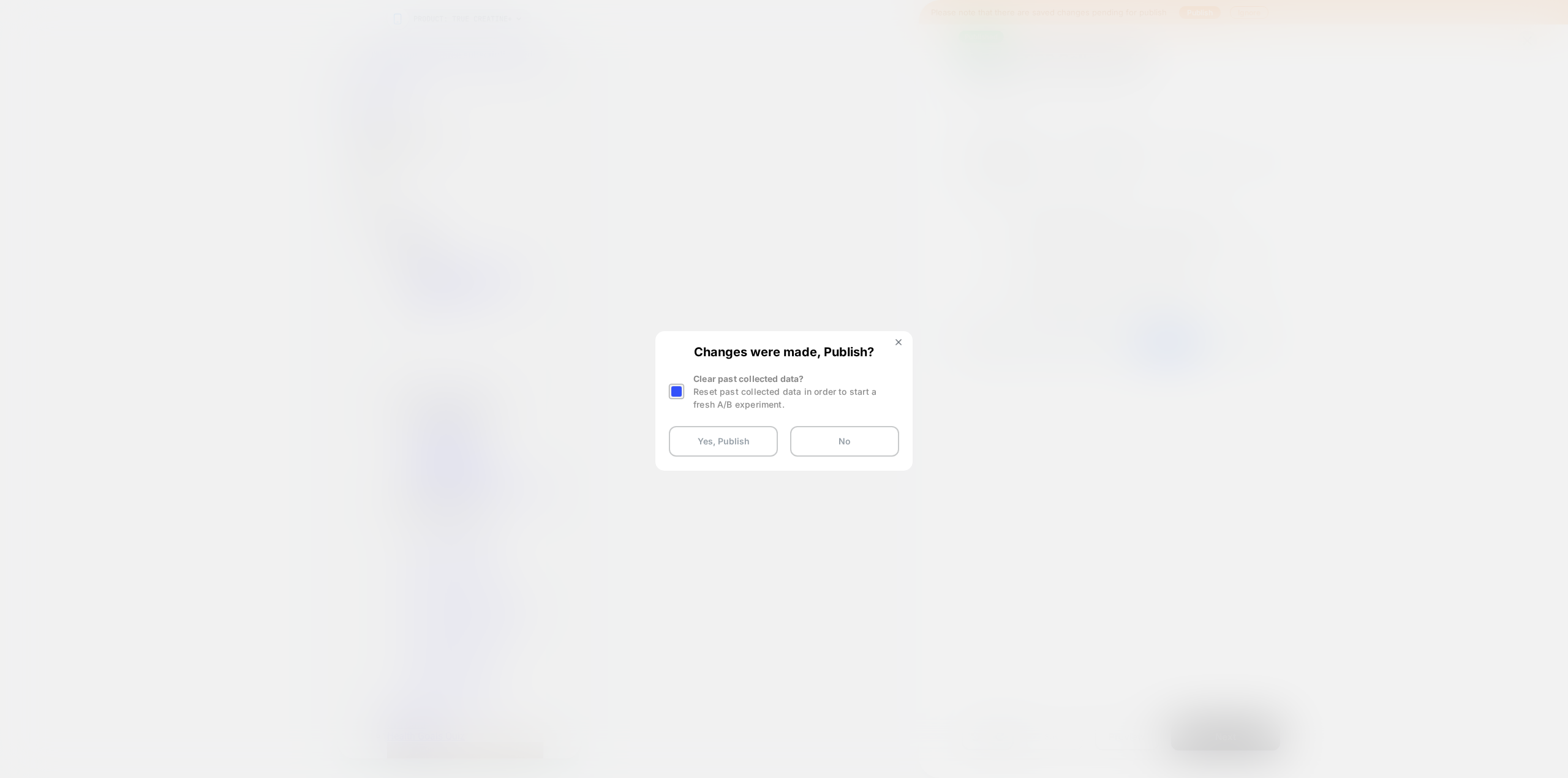
click at [306, 4] on div at bounding box center [676, 391] width 15 height 15
click at [306, 4] on button "Yes, Publish" at bounding box center [723, 441] width 109 height 31
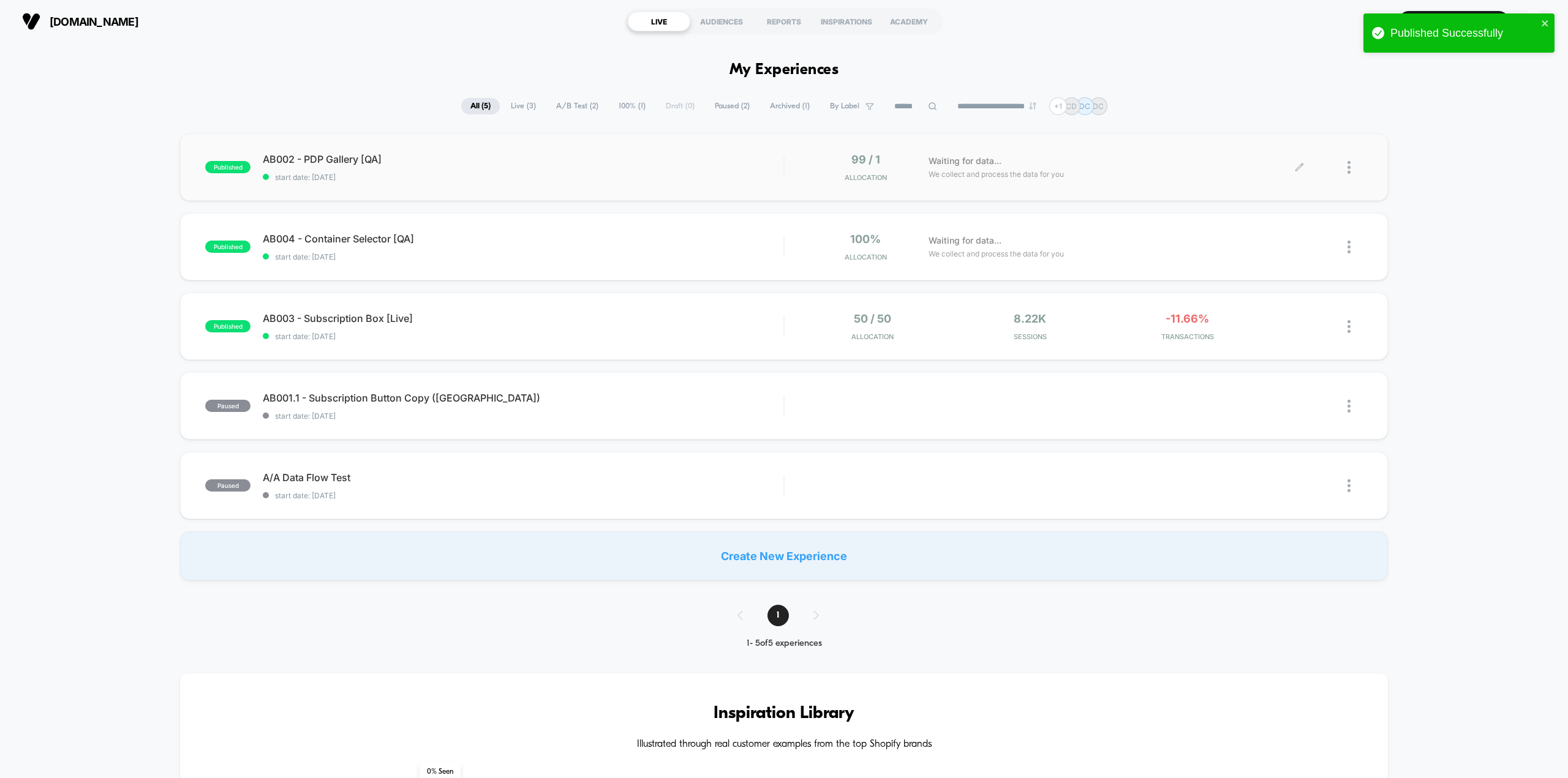
click at [306, 4] on icon at bounding box center [1299, 167] width 7 height 7
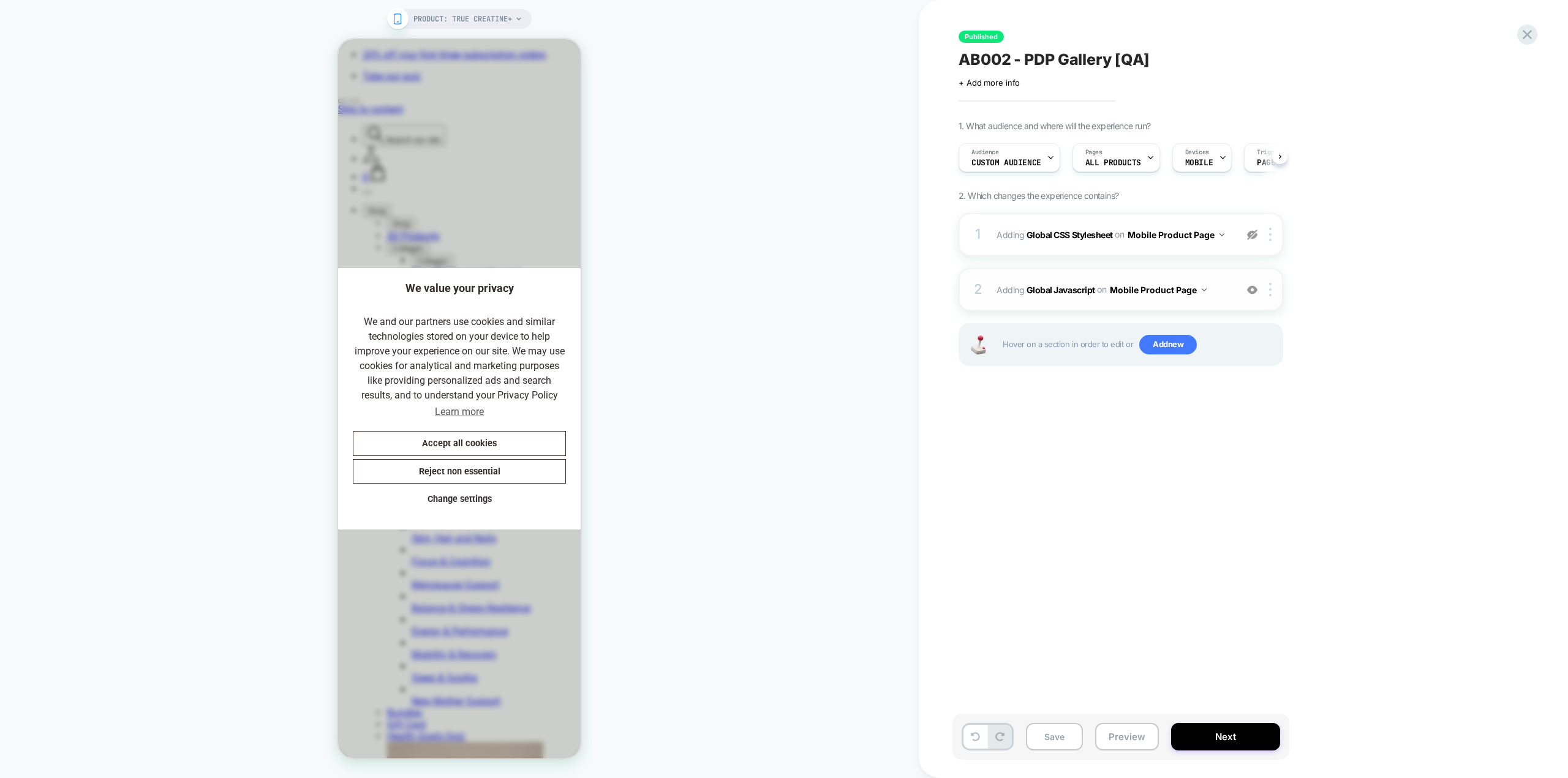
scroll to position [0, 1]
click at [306, 4] on b "Global Javascript" at bounding box center [1060, 289] width 69 height 10
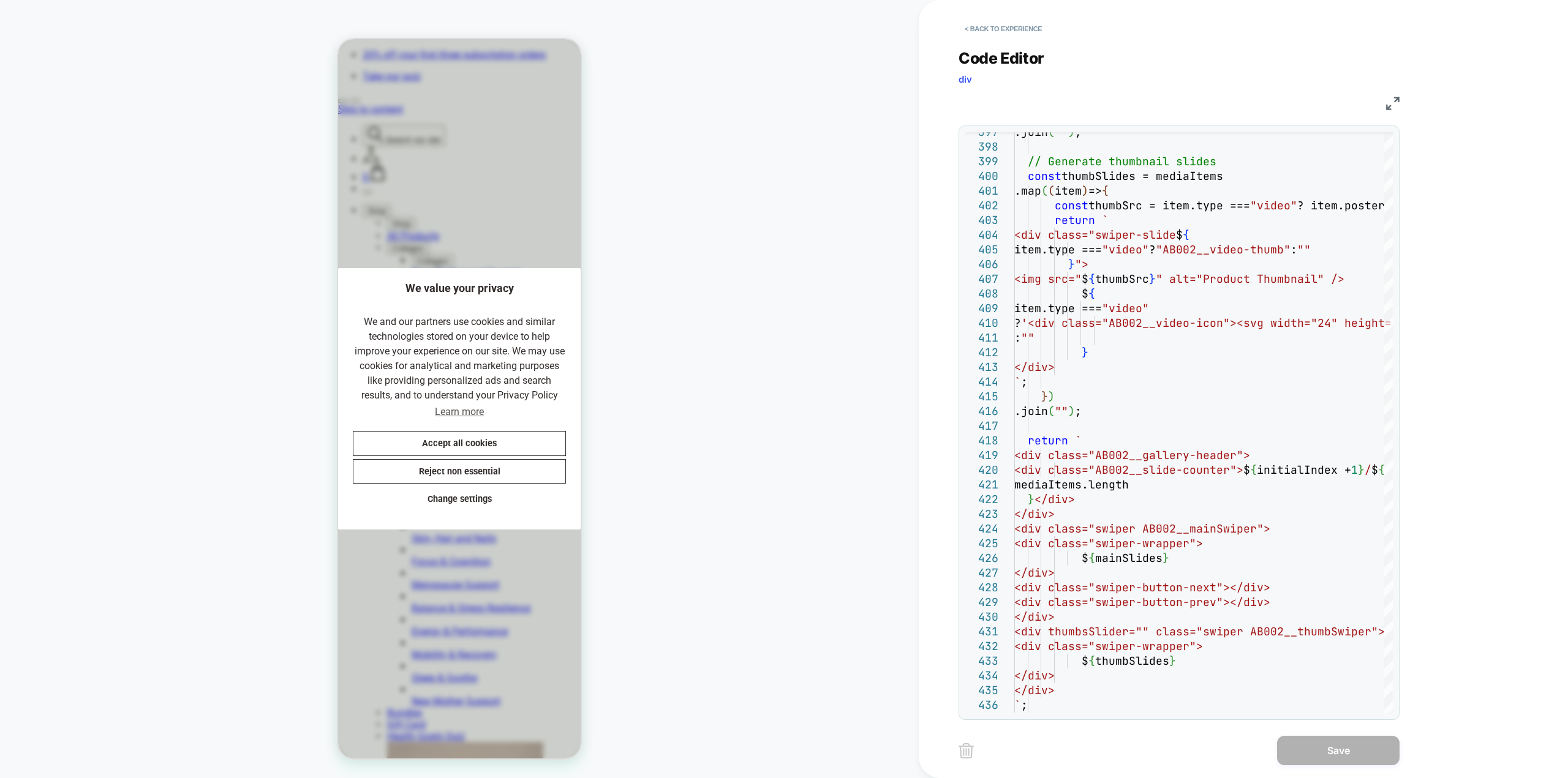
scroll to position [0, 252]
